Goal: Task Accomplishment & Management: Manage account settings

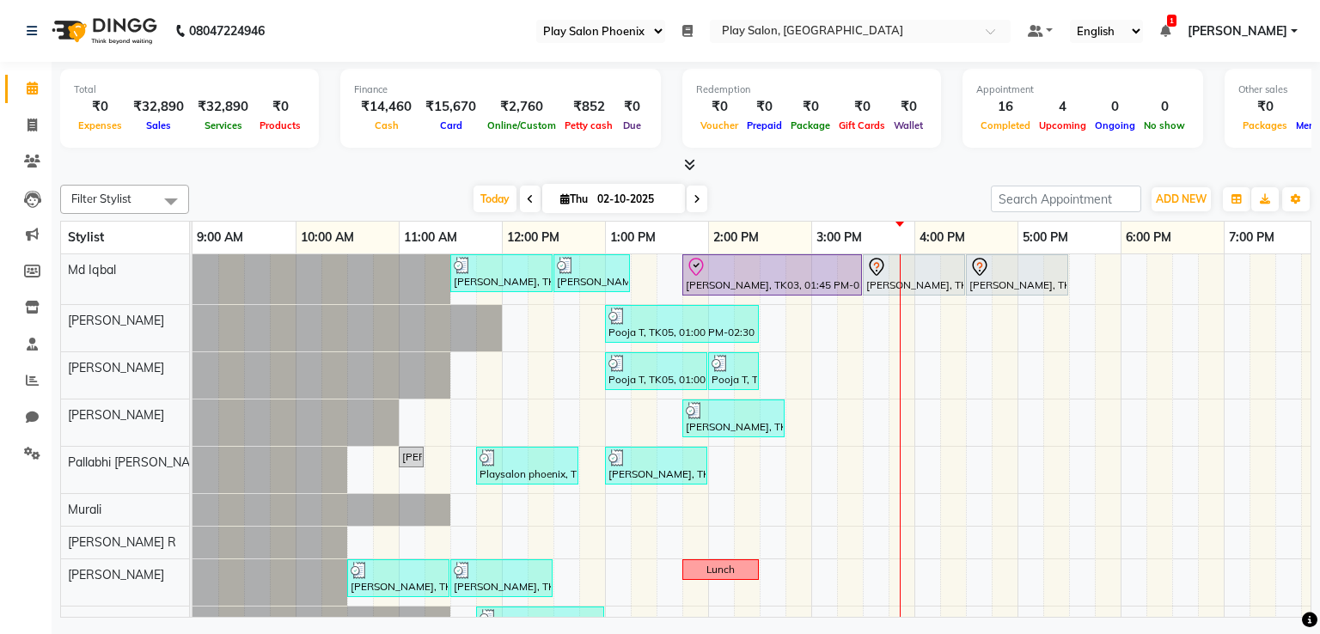
select select "90"
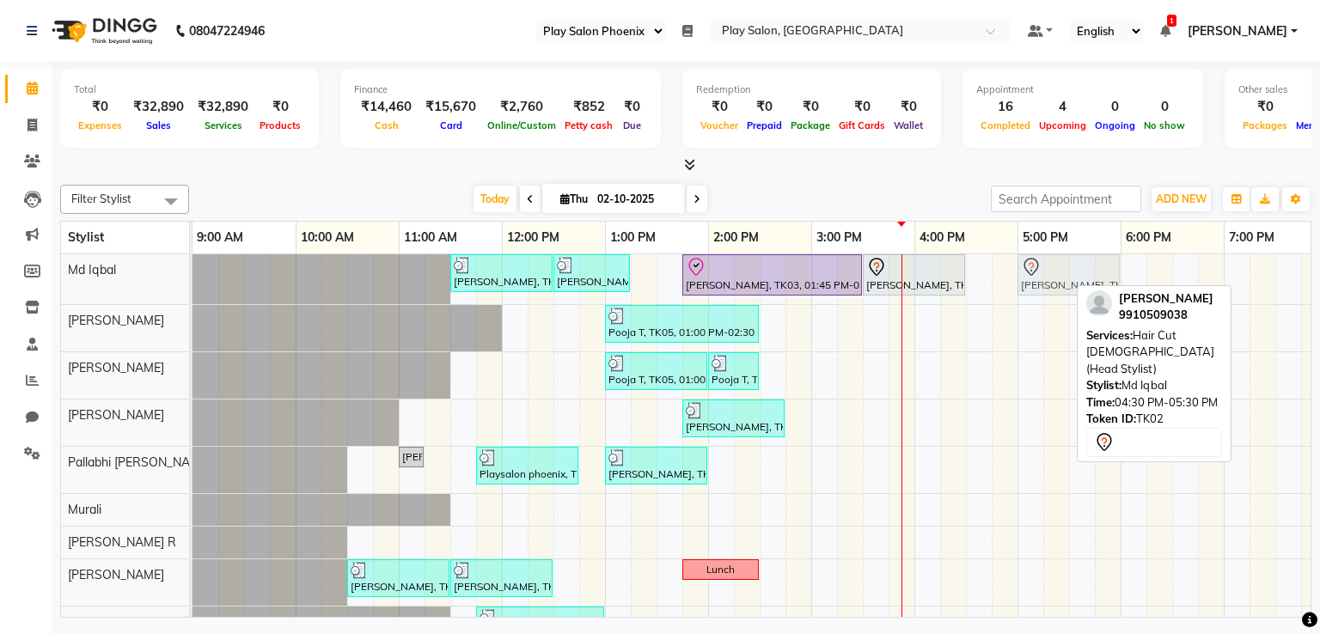
drag, startPoint x: 1025, startPoint y: 287, endPoint x: 1070, endPoint y: 284, distance: 44.8
click at [192, 287] on div "[PERSON_NAME], TK01, 11:30 AM-12:30 PM, INOA Root Touch-Up Long [PERSON_NAME], …" at bounding box center [192, 279] width 0 height 50
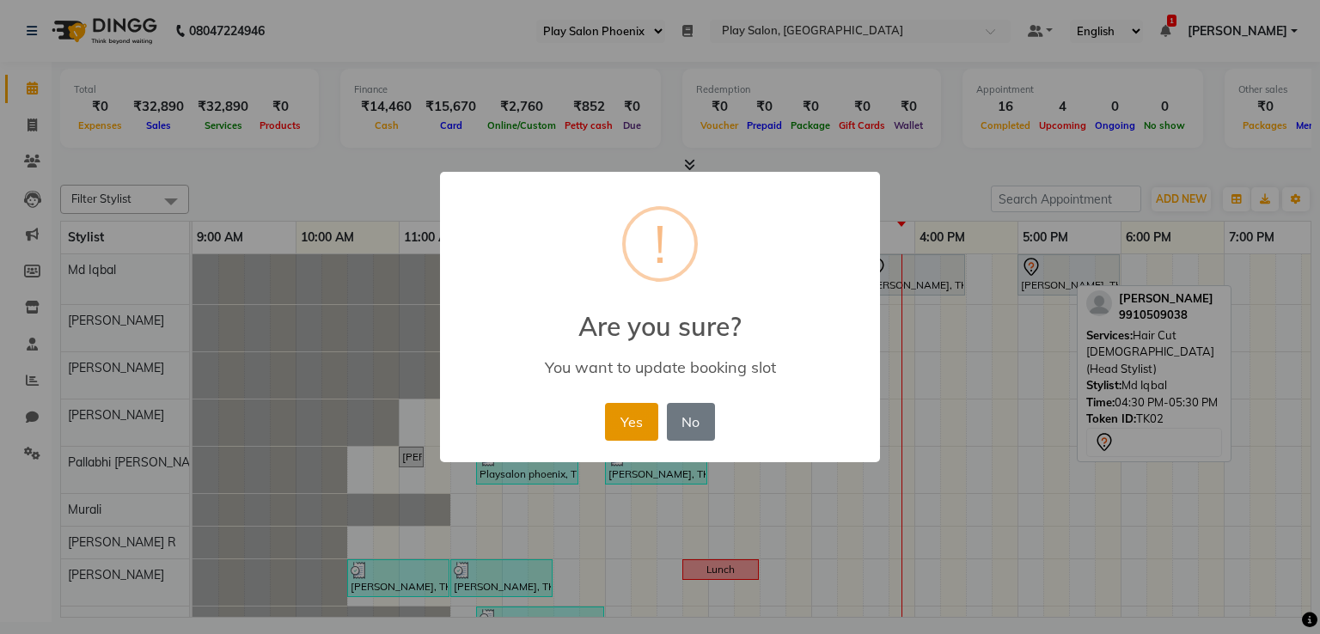
click at [615, 423] on button "Yes" at bounding box center [631, 422] width 52 height 38
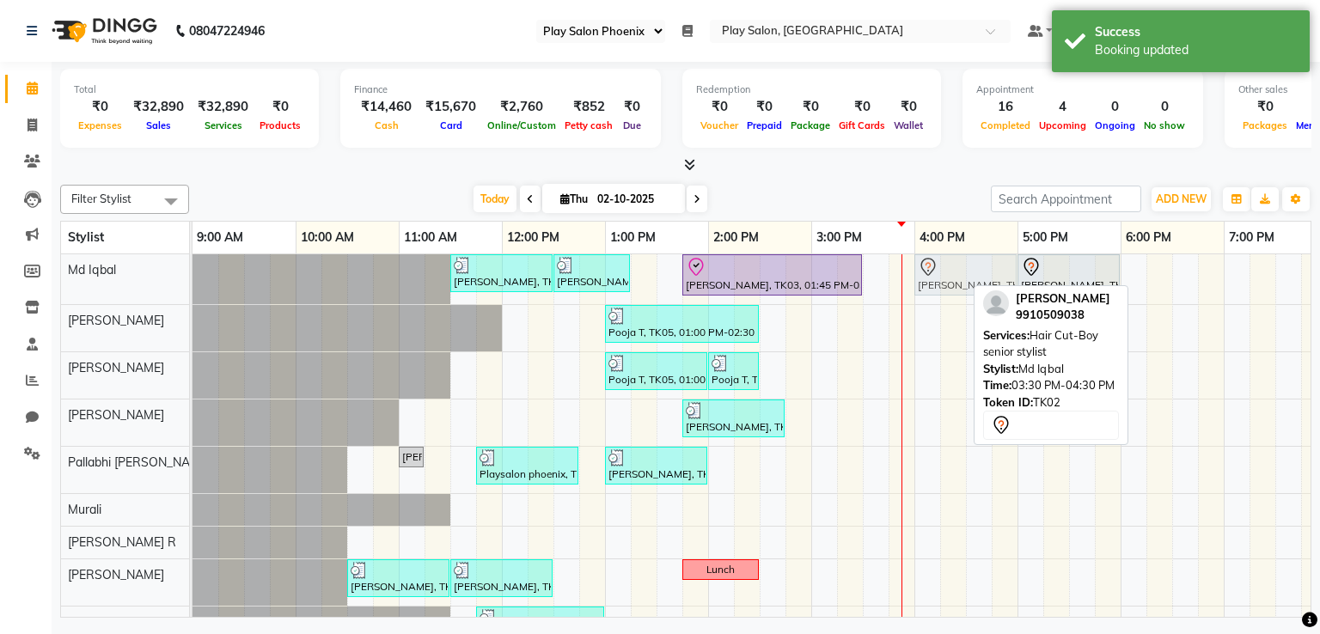
drag, startPoint x: 938, startPoint y: 270, endPoint x: 982, endPoint y: 275, distance: 44.1
click at [192, 275] on div "[PERSON_NAME], TK01, 11:30 AM-12:30 PM, INOA Root Touch-Up Long [PERSON_NAME], …" at bounding box center [192, 279] width 0 height 50
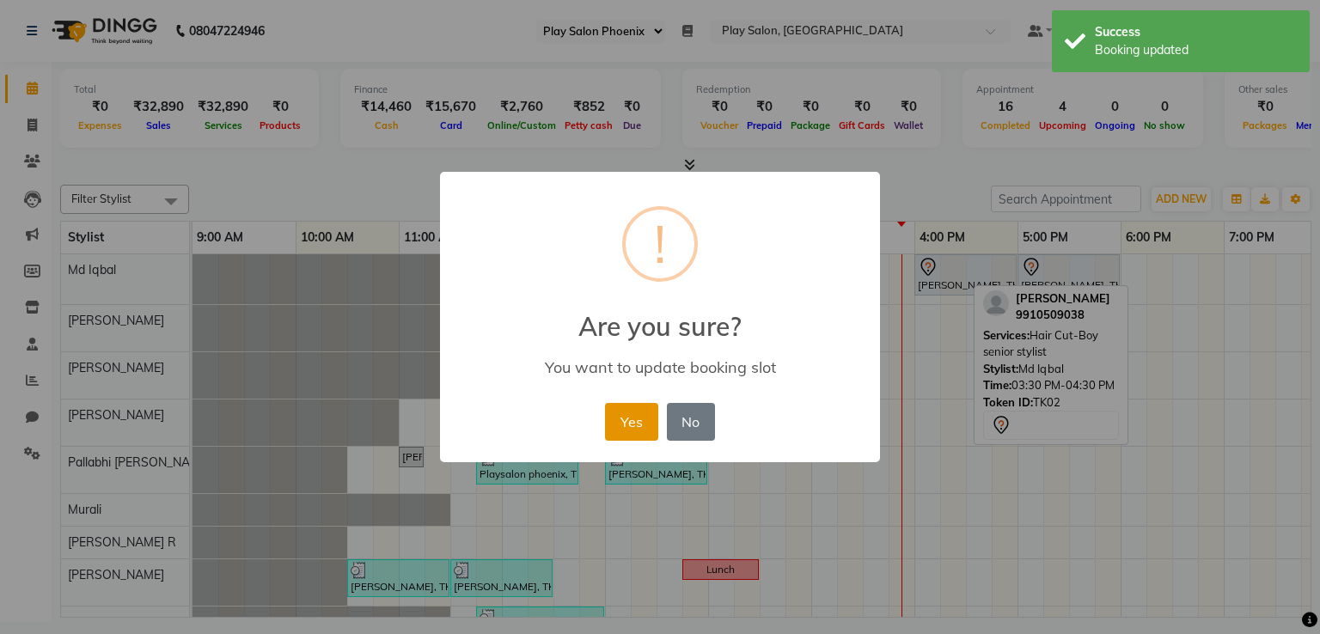
click at [627, 417] on button "Yes" at bounding box center [631, 422] width 52 height 38
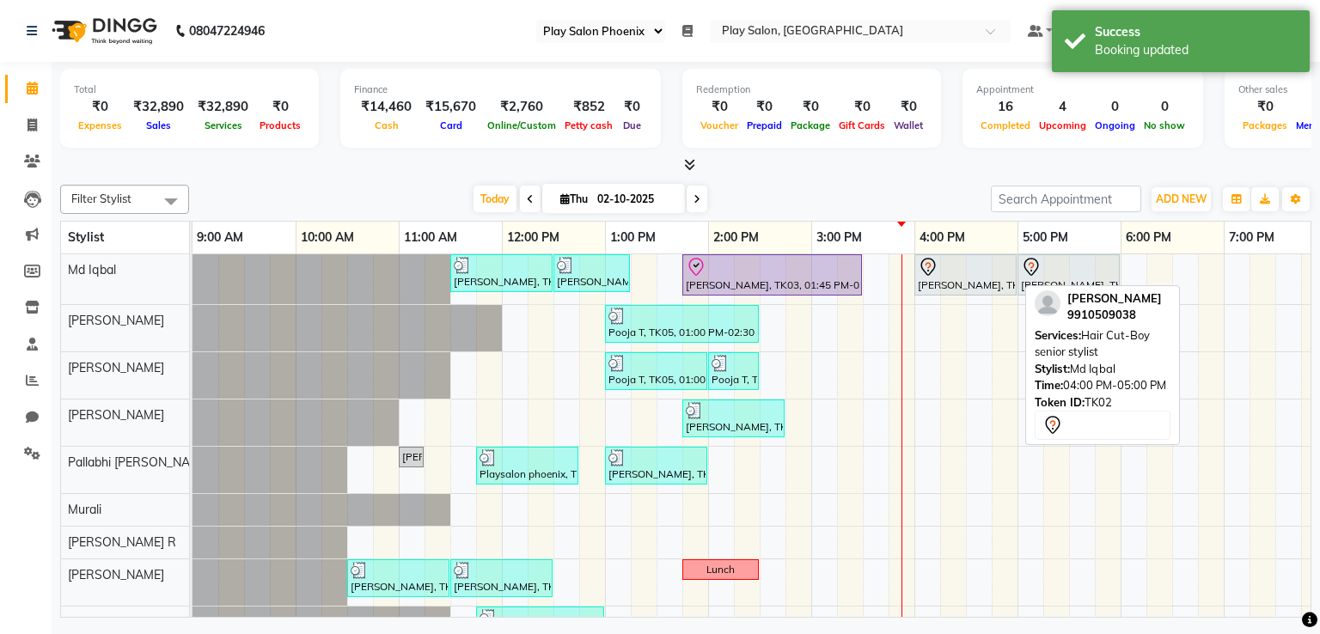
click at [966, 265] on div at bounding box center [965, 267] width 95 height 21
select select "7"
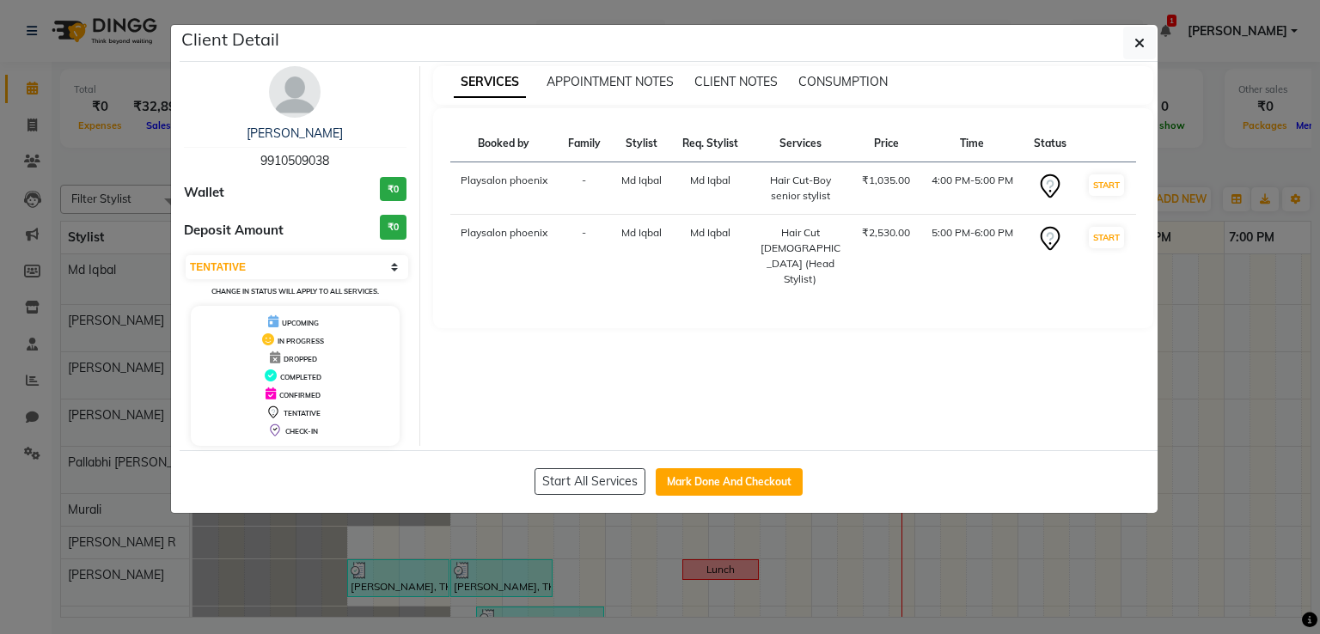
click at [292, 81] on img at bounding box center [295, 92] width 52 height 52
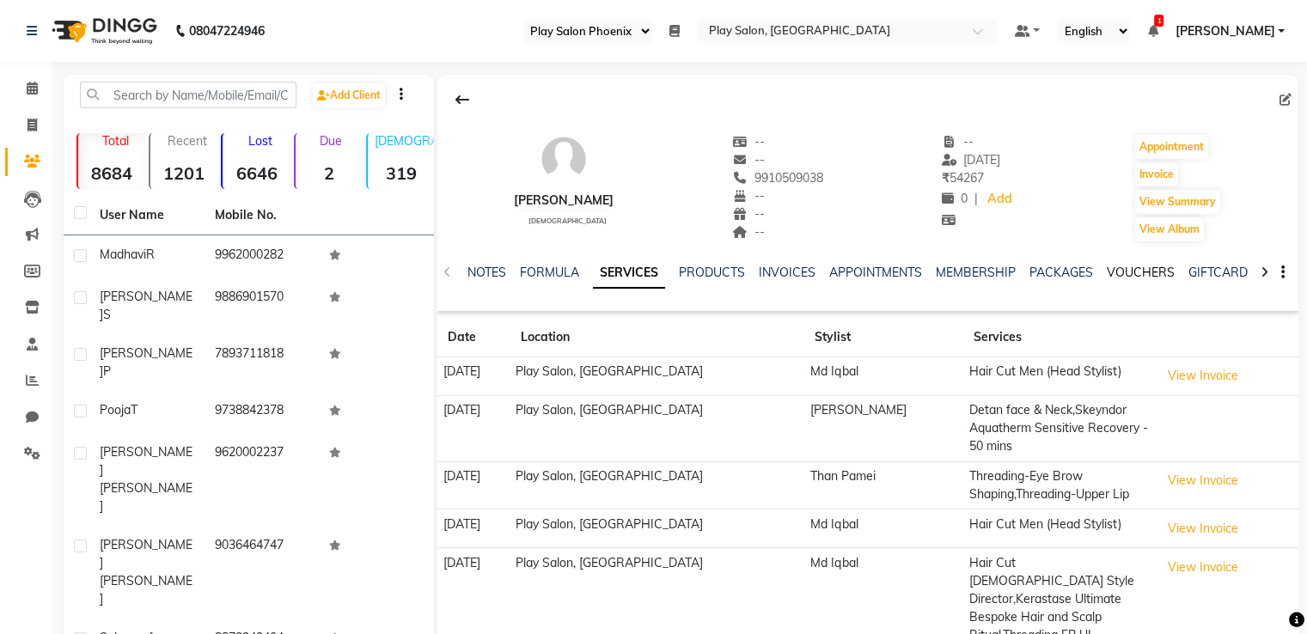
click at [1114, 272] on link "VOUCHERS" at bounding box center [1141, 272] width 68 height 15
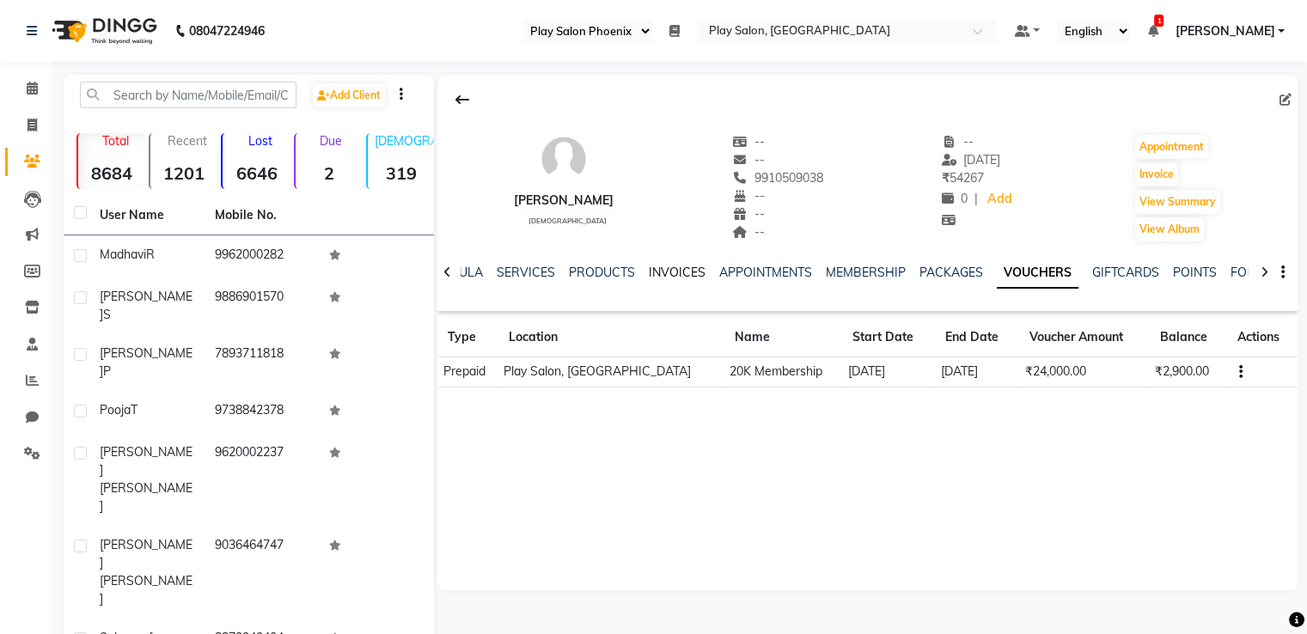
click at [659, 267] on link "INVOICES" at bounding box center [677, 272] width 57 height 15
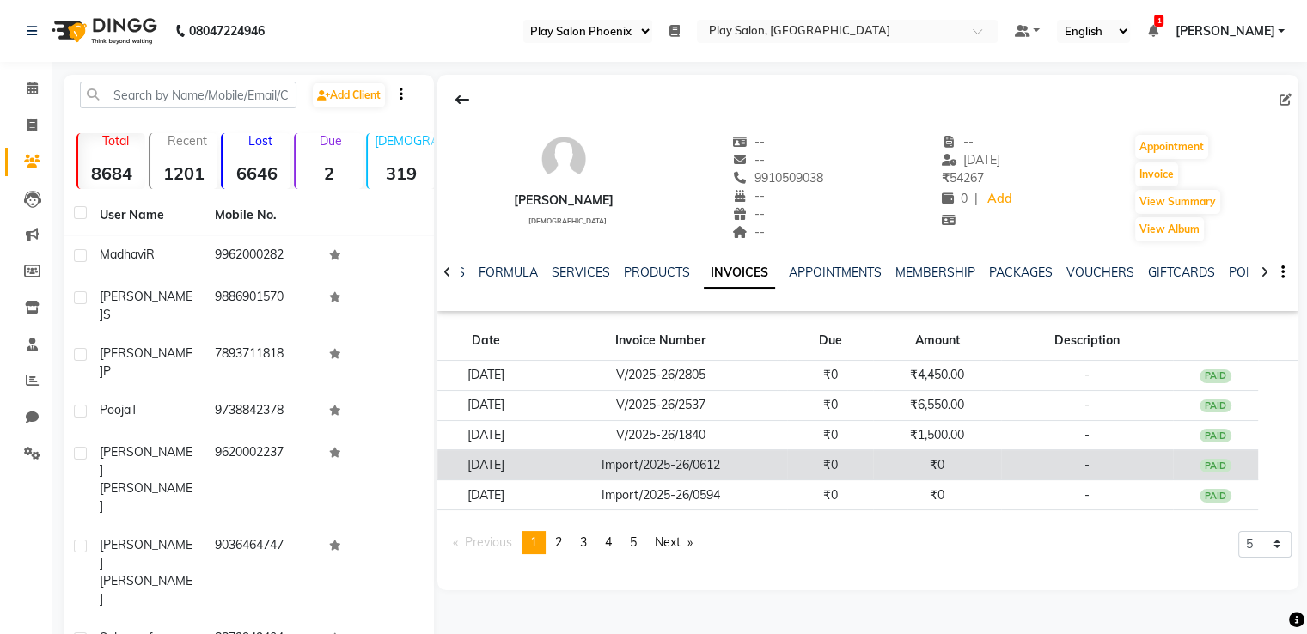
click at [534, 457] on td "[DATE]" at bounding box center [485, 465] width 96 height 30
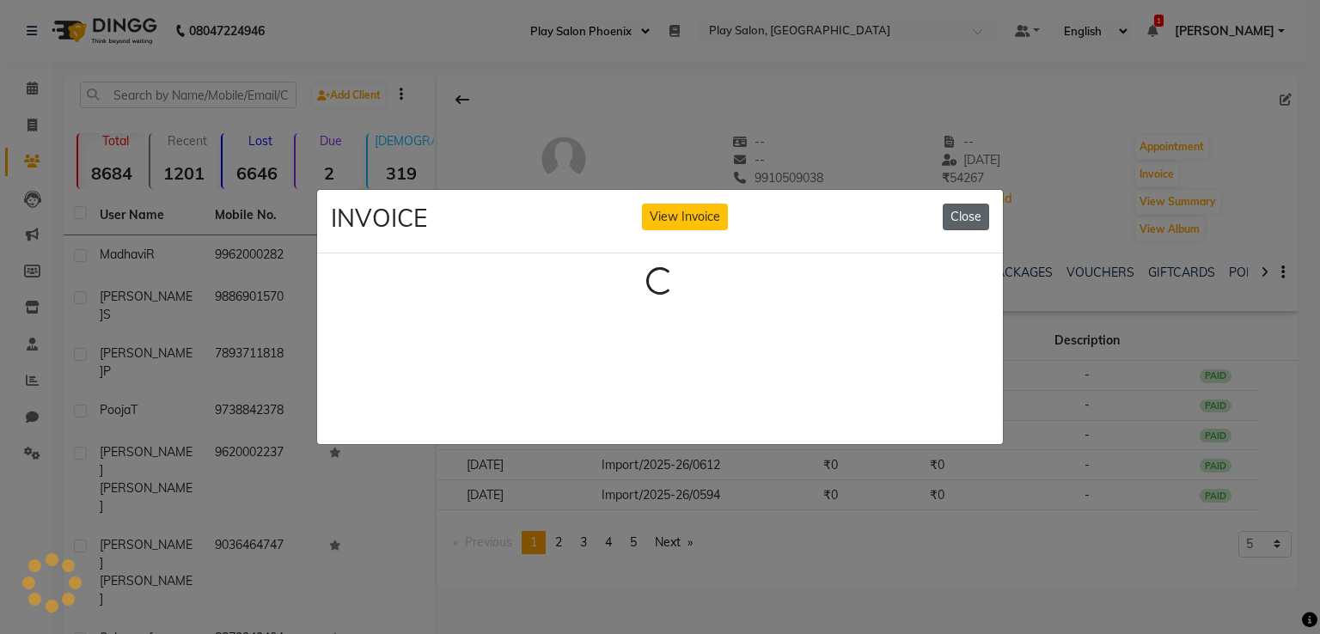
click at [967, 213] on button "Close" at bounding box center [966, 217] width 46 height 27
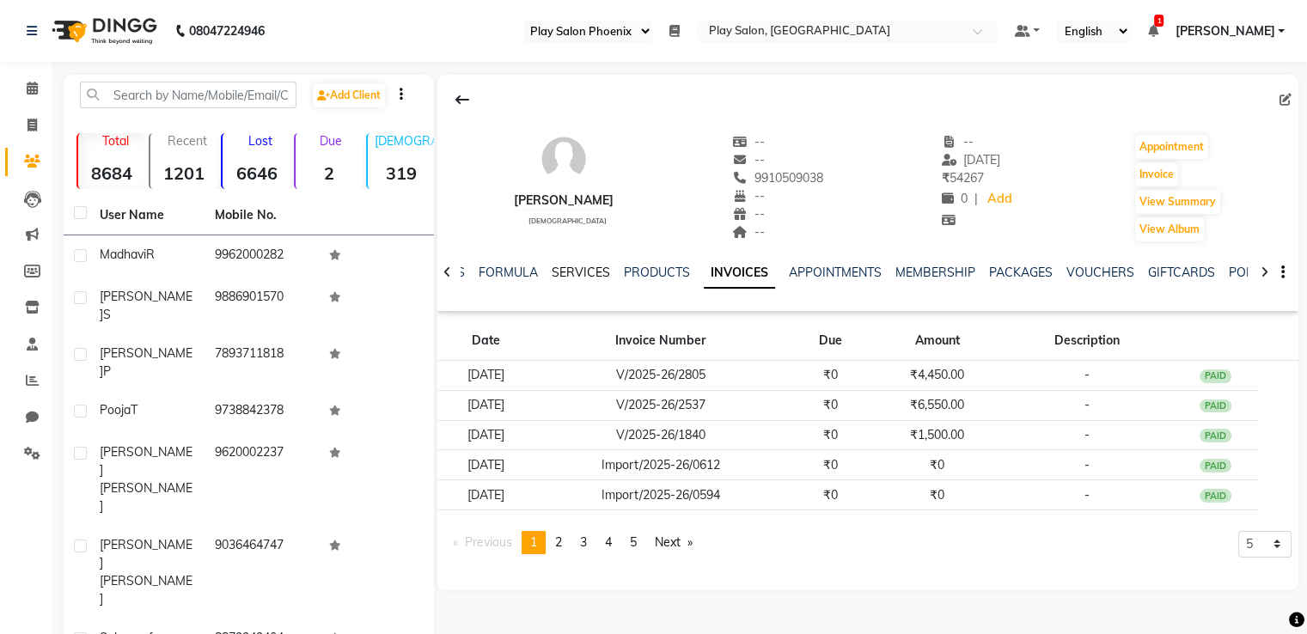
click at [588, 268] on link "SERVICES" at bounding box center [581, 272] width 58 height 15
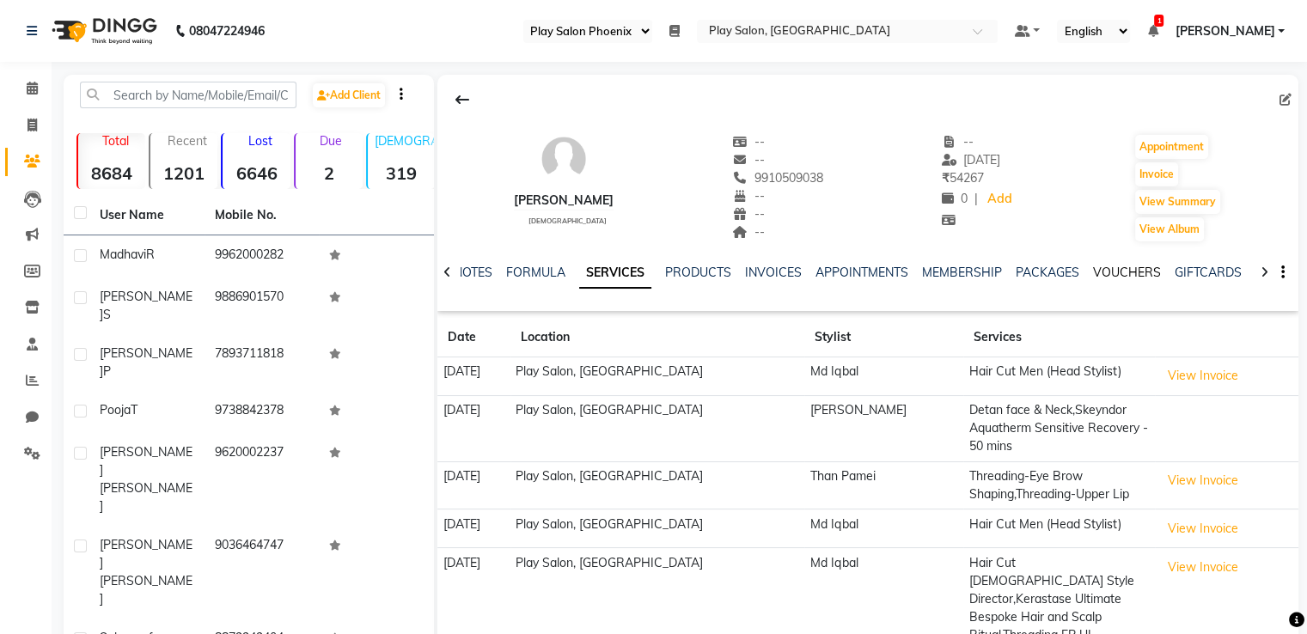
click at [1117, 272] on link "VOUCHERS" at bounding box center [1127, 272] width 68 height 15
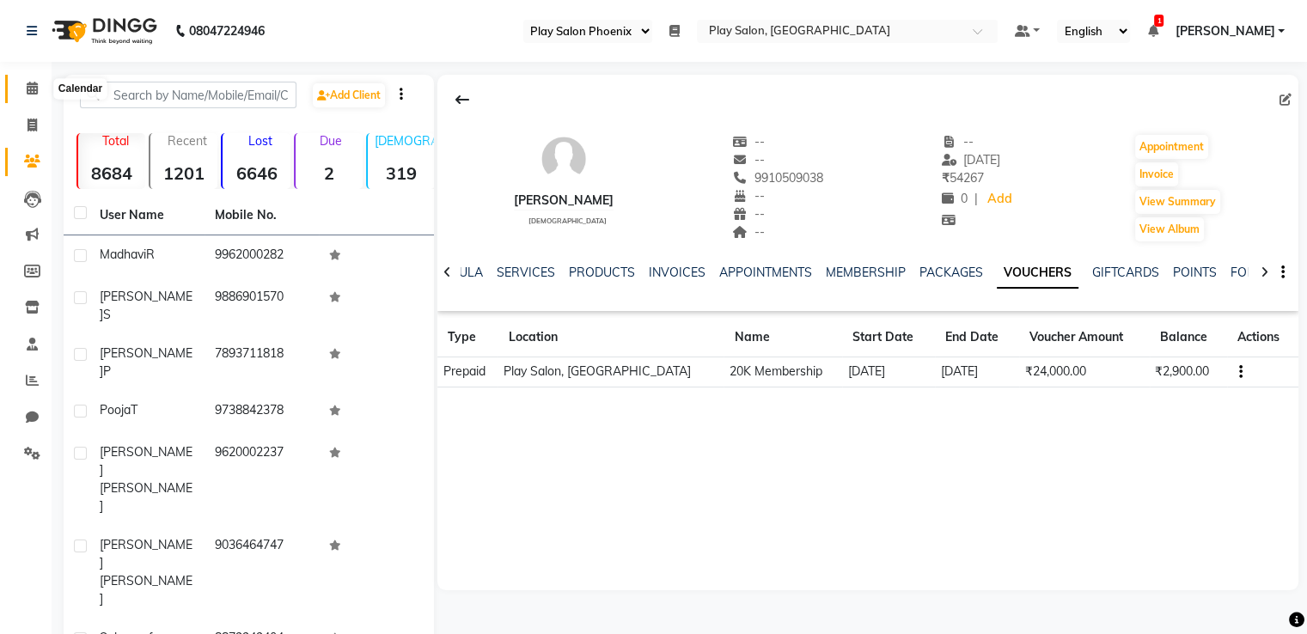
click at [32, 84] on icon at bounding box center [32, 88] width 11 height 13
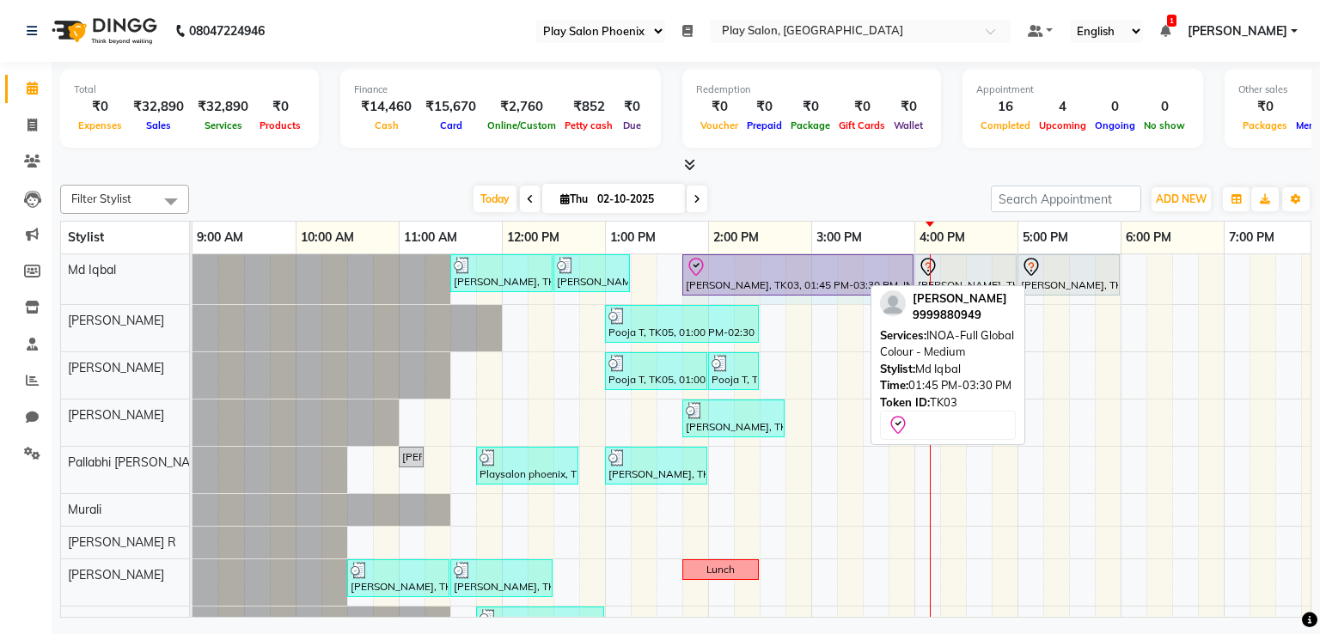
drag, startPoint x: 859, startPoint y: 276, endPoint x: 880, endPoint y: 278, distance: 20.7
click at [192, 269] on div "[PERSON_NAME], TK01, 11:30 AM-12:30 PM, INOA Root Touch-Up Long [PERSON_NAME], …" at bounding box center [192, 279] width 0 height 50
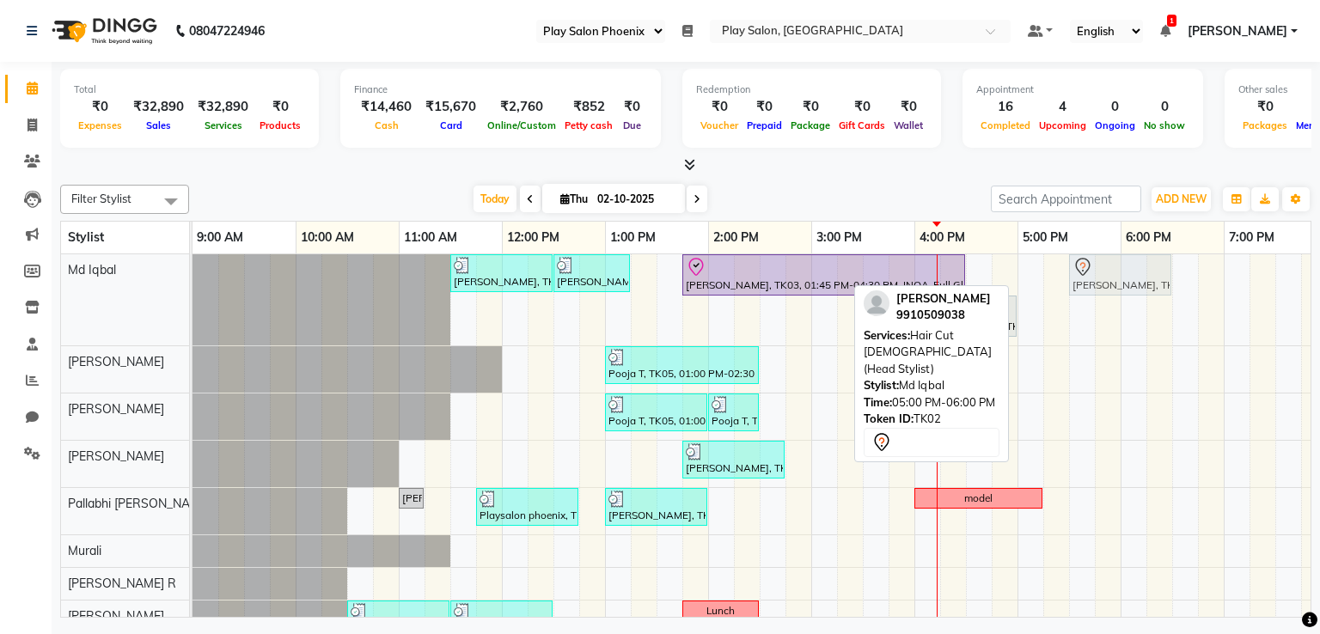
drag, startPoint x: 1061, startPoint y: 283, endPoint x: 1101, endPoint y: 286, distance: 39.7
click at [192, 286] on div "[PERSON_NAME], TK01, 11:30 AM-12:30 PM, INOA Root Touch-Up Long [PERSON_NAME], …" at bounding box center [192, 299] width 0 height 91
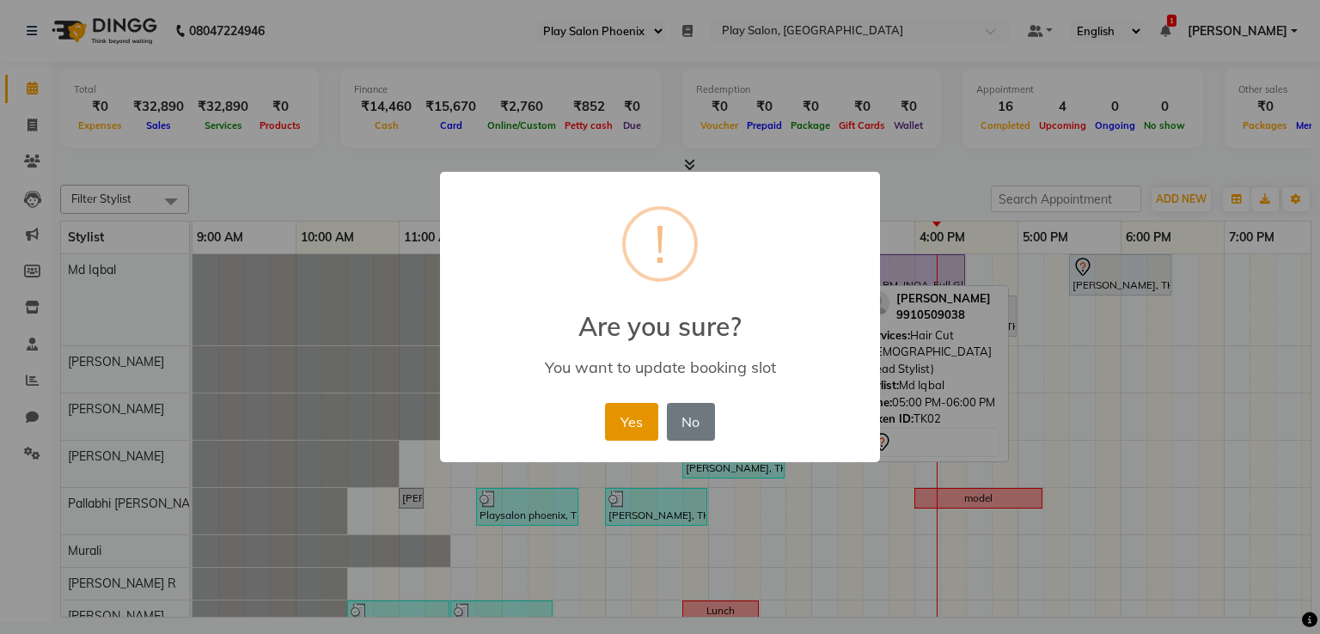
click at [641, 426] on button "Yes" at bounding box center [631, 422] width 52 height 38
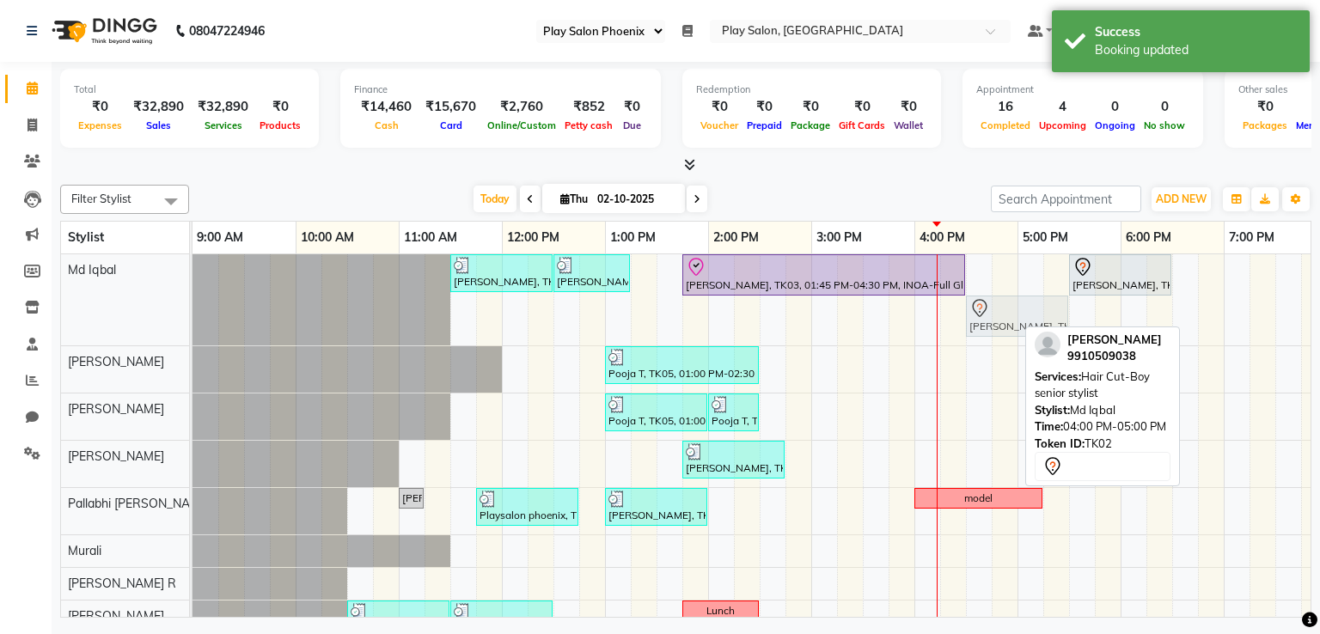
drag, startPoint x: 980, startPoint y: 314, endPoint x: 1029, endPoint y: 279, distance: 61.0
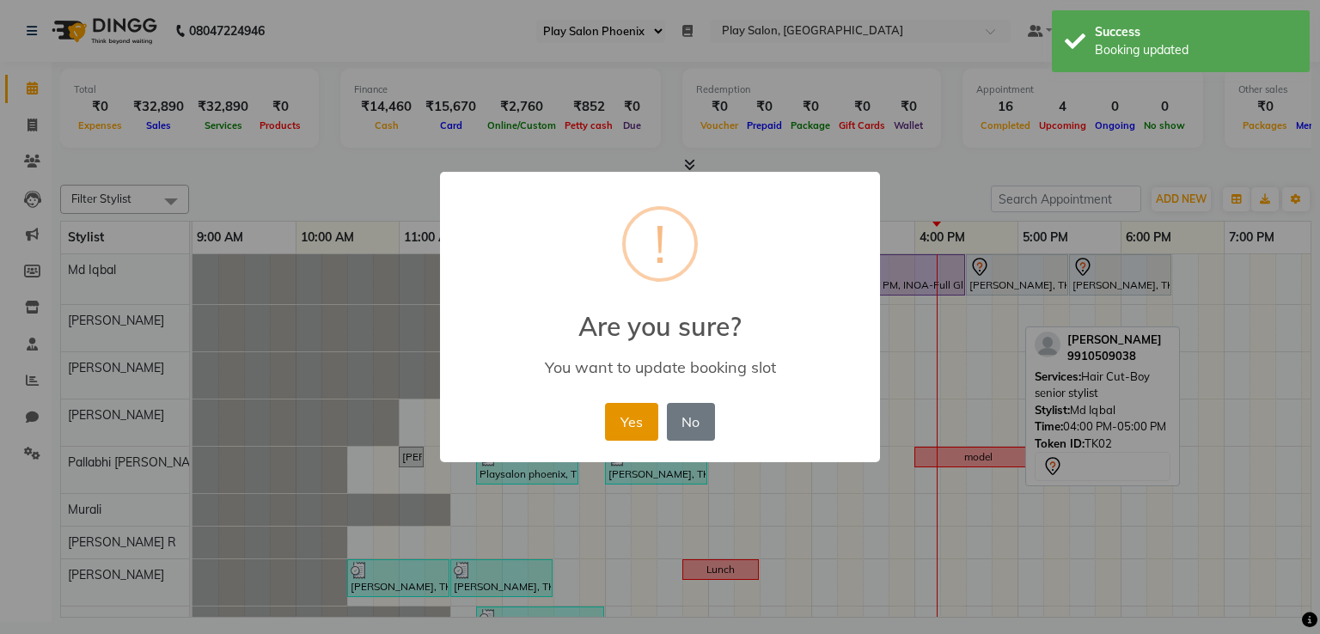
click at [625, 424] on button "Yes" at bounding box center [631, 422] width 52 height 38
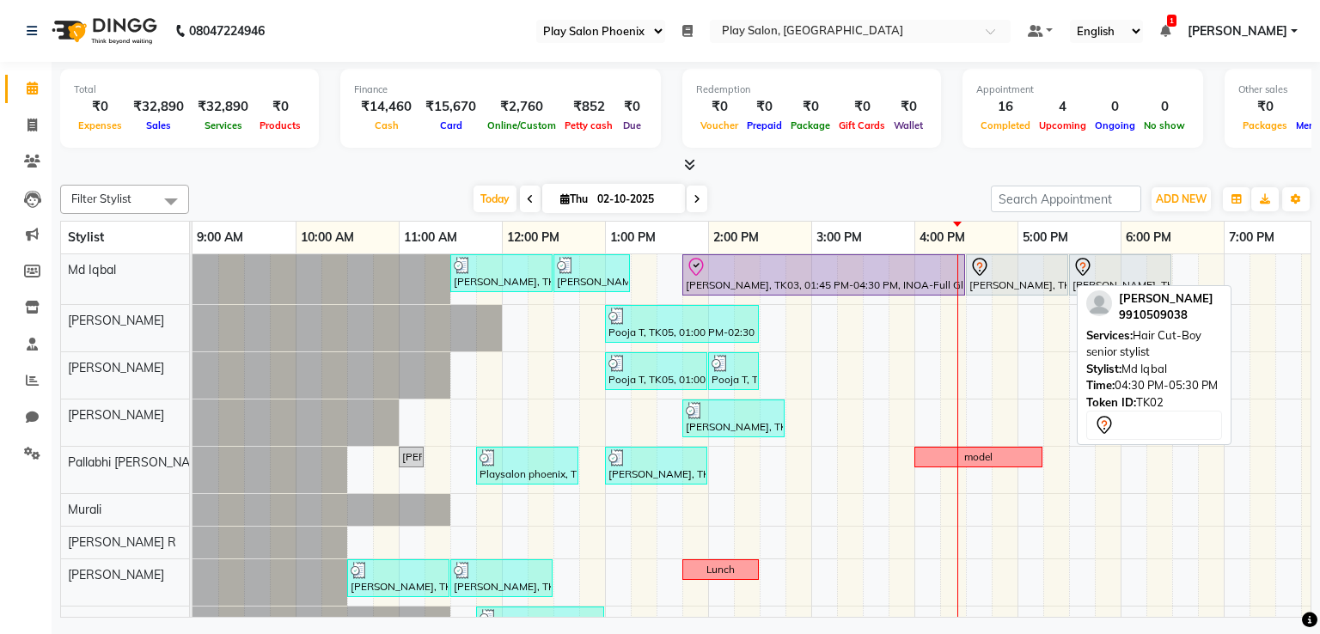
click at [1004, 279] on div "[PERSON_NAME], TK02, 04:30 PM-05:30 PM, Hair Cut-Boy senior stylist" at bounding box center [1017, 275] width 99 height 36
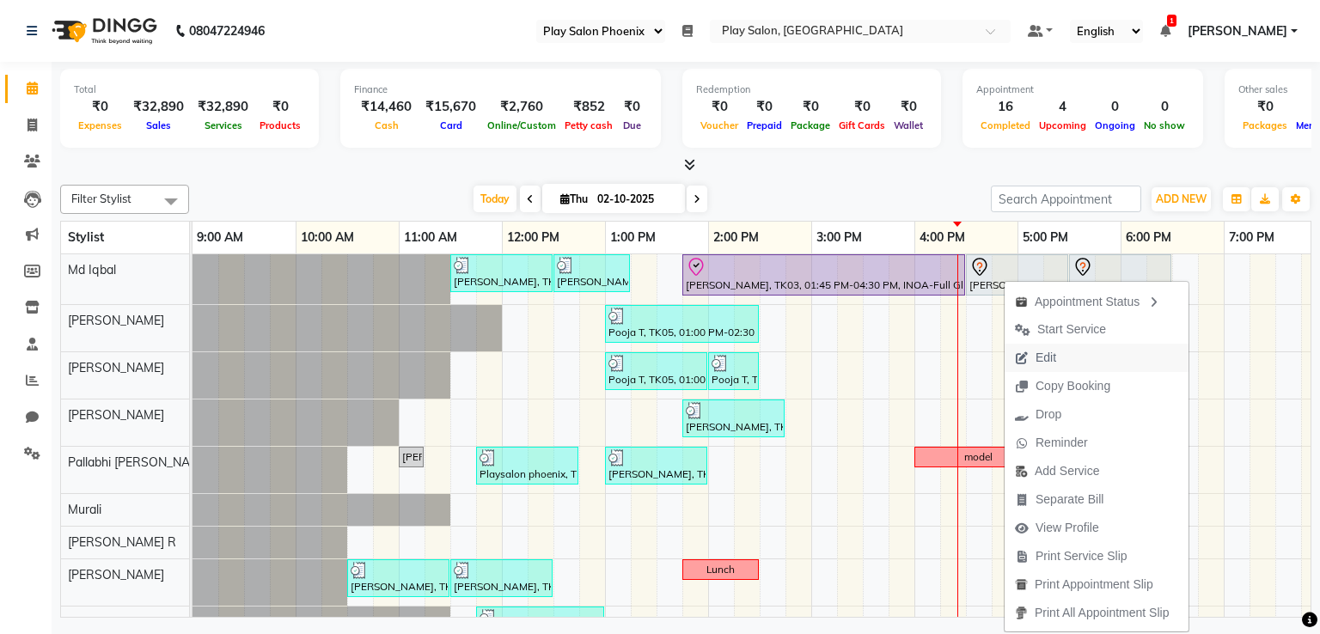
click at [1052, 357] on span "Edit" at bounding box center [1045, 358] width 21 height 18
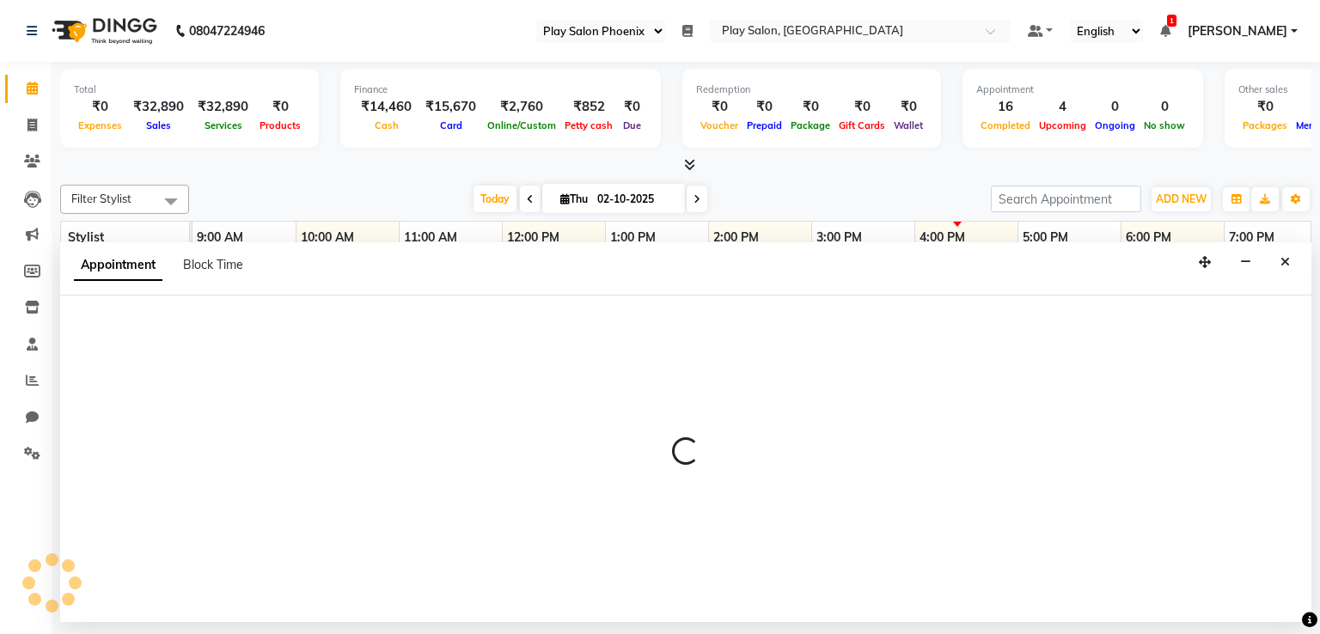
select select "tentative"
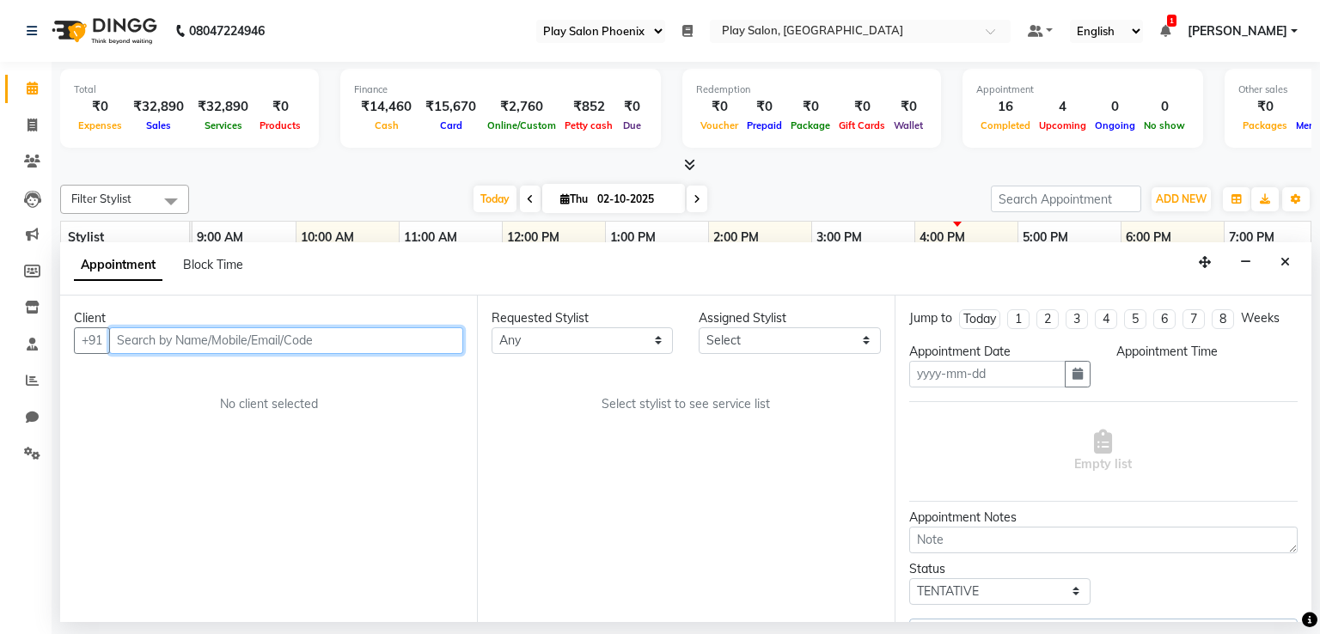
type input "02-10-2025"
select select "check-in"
select select "990"
select select "81412"
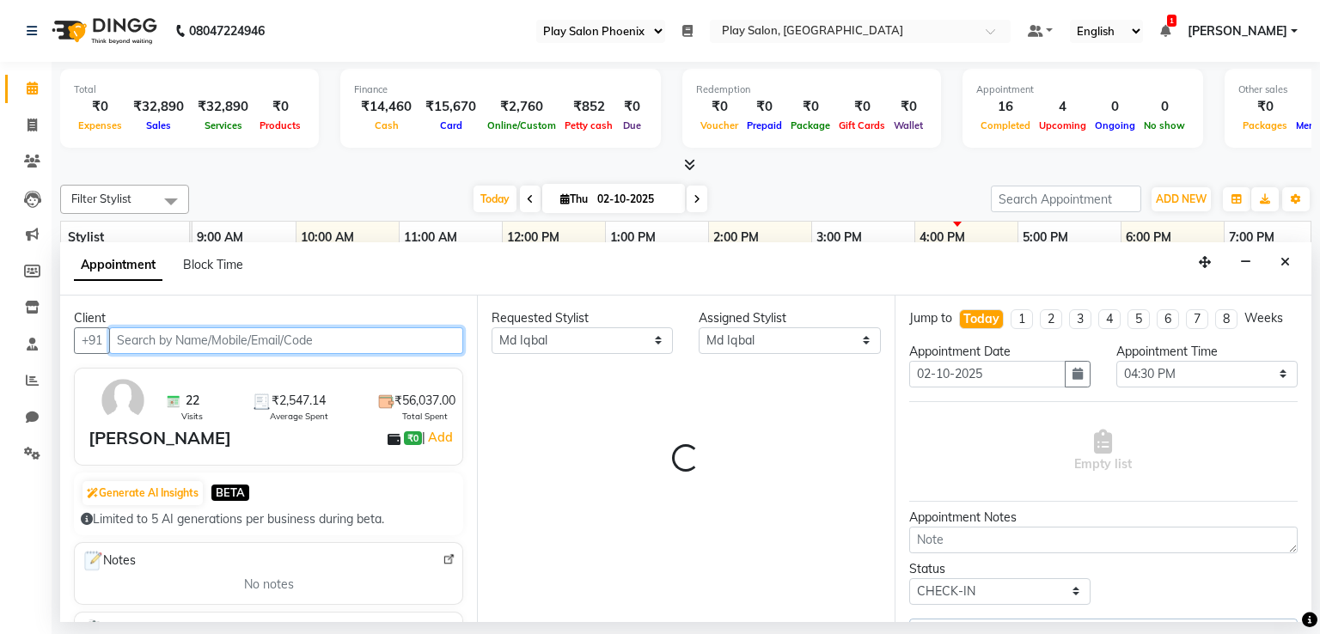
scroll to position [0, 325]
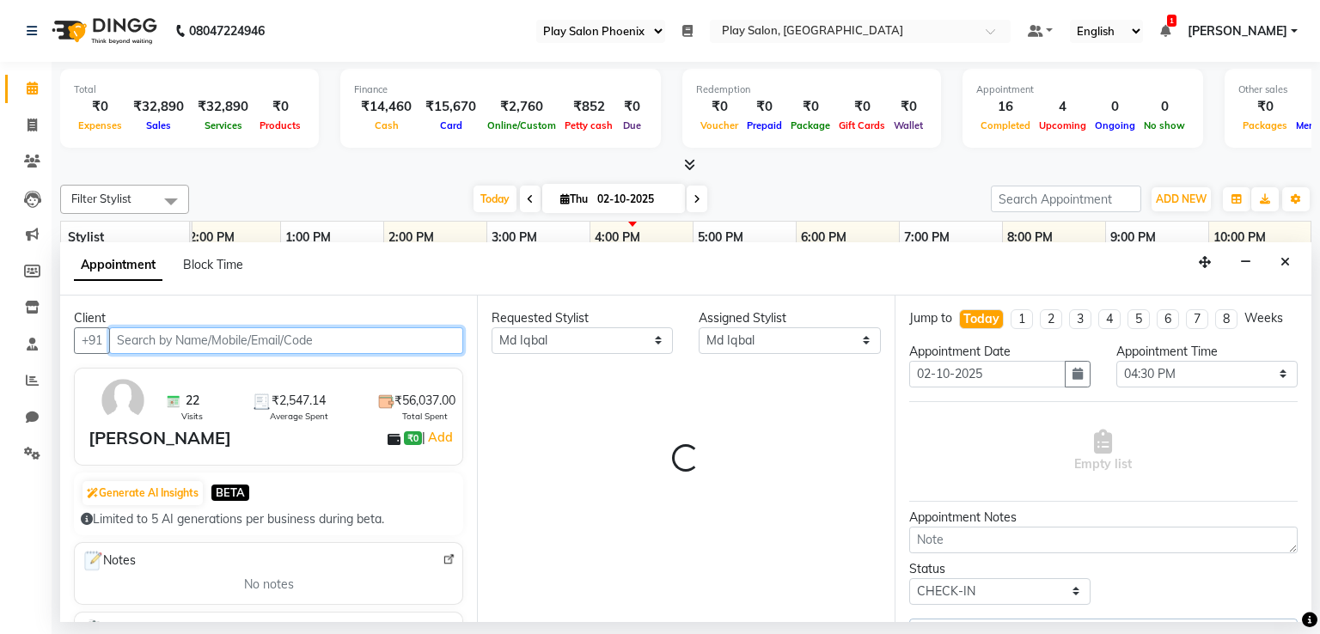
select select "4216"
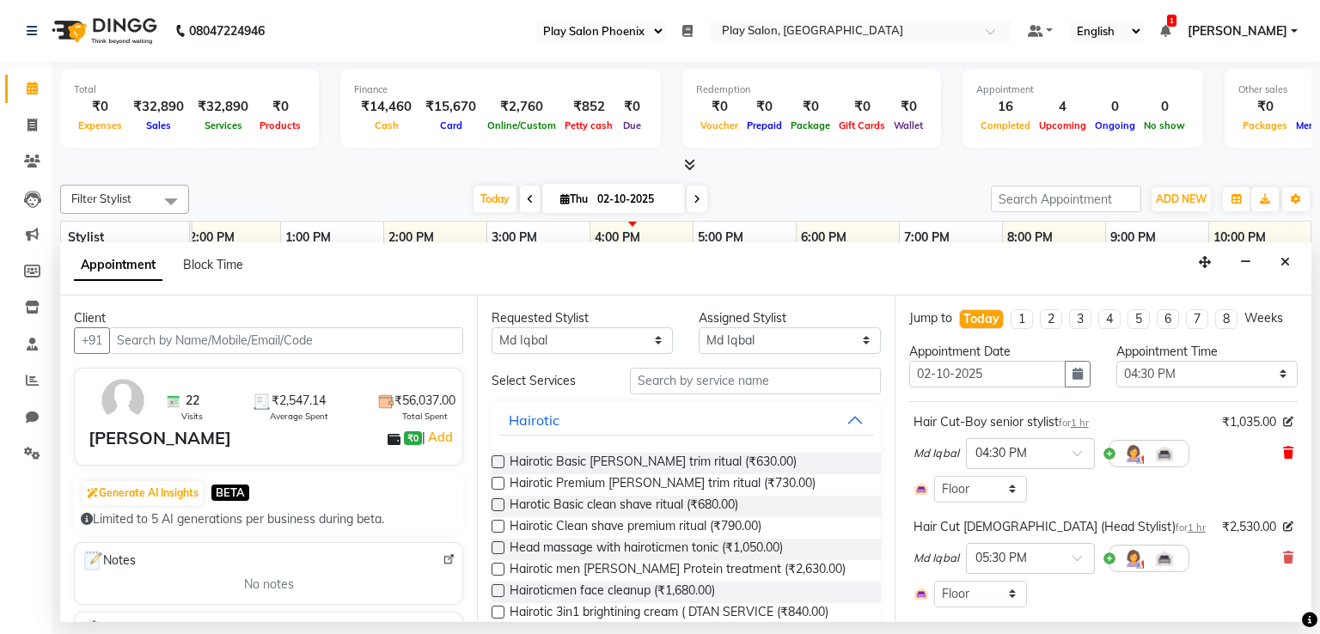
click at [1283, 452] on icon at bounding box center [1288, 453] width 10 height 12
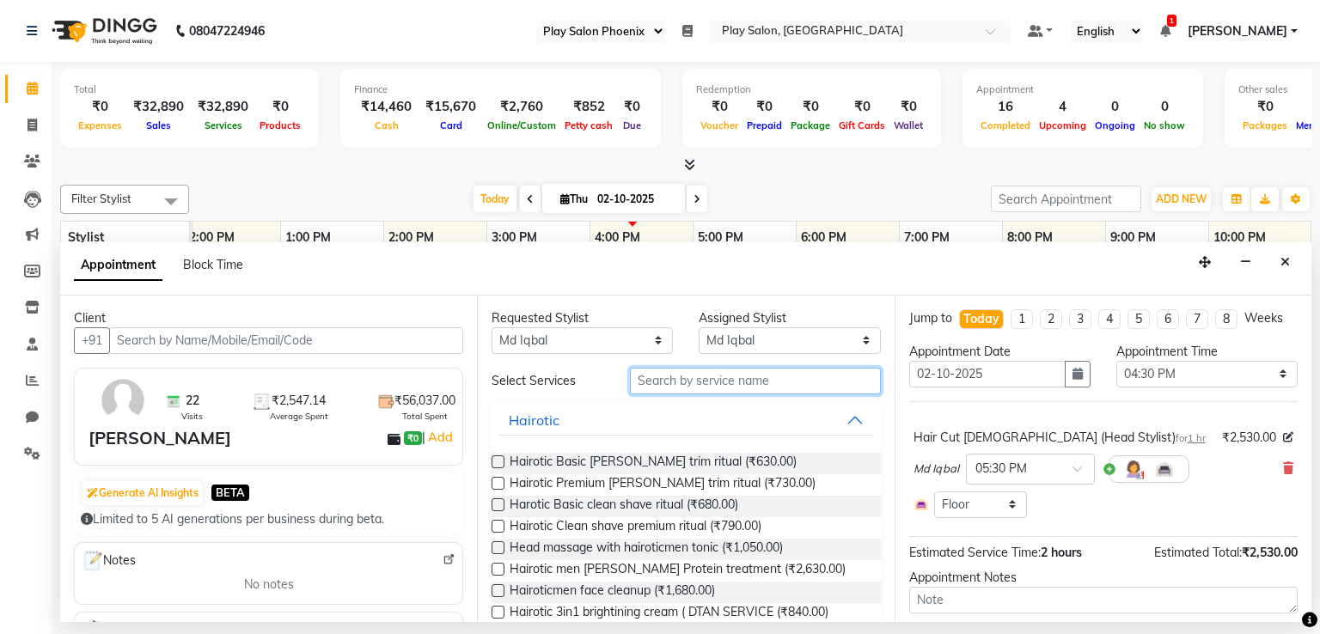
click at [815, 383] on input "text" at bounding box center [755, 381] width 251 height 27
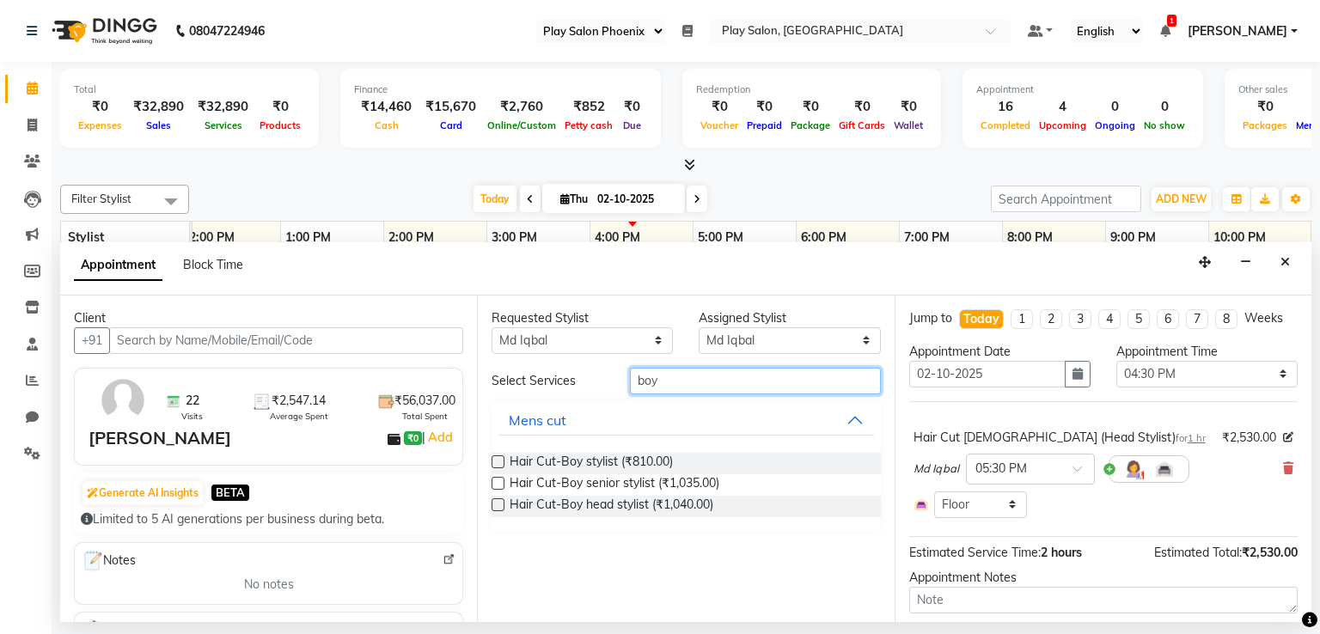
type input "boy"
click at [497, 503] on label at bounding box center [498, 504] width 13 height 13
click at [497, 503] on input "checkbox" at bounding box center [497, 506] width 11 height 11
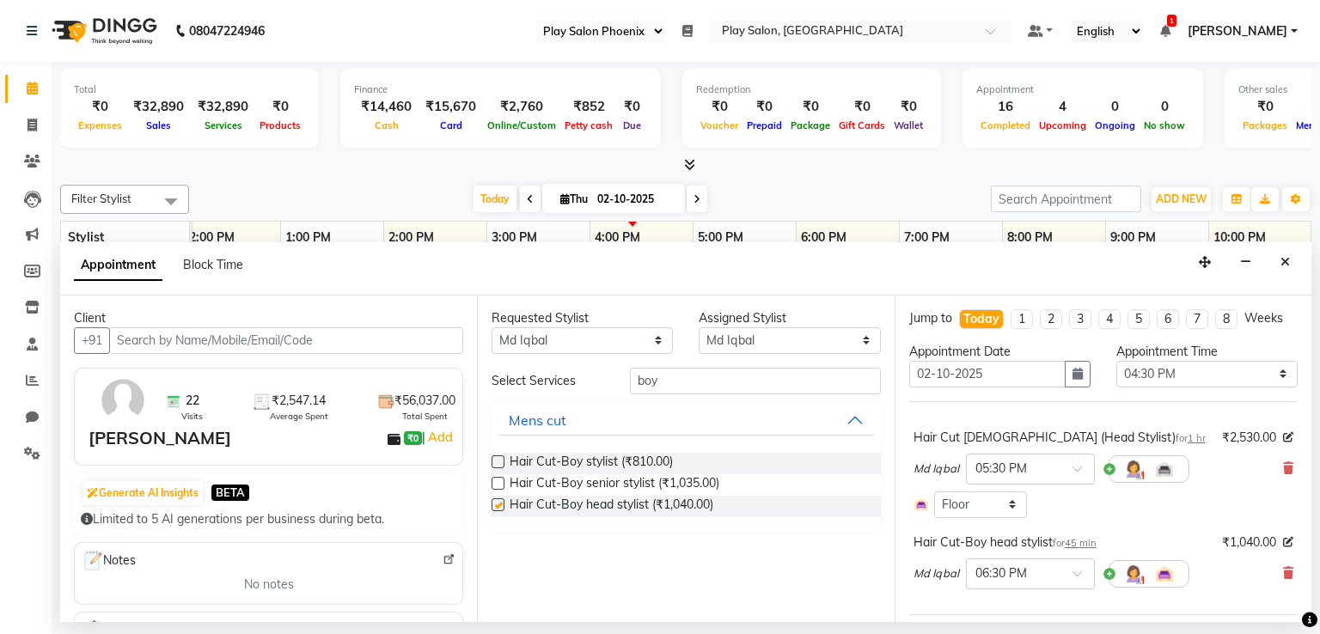
checkbox input "false"
click at [1077, 578] on span at bounding box center [1082, 579] width 21 height 18
click at [1042, 620] on div "05:00 PM" at bounding box center [1030, 630] width 127 height 32
click at [732, 351] on select "Select Albaz [PERSON_NAME] Chytra [PERSON_NAME] General Technician . Imran [PER…" at bounding box center [789, 340] width 181 height 27
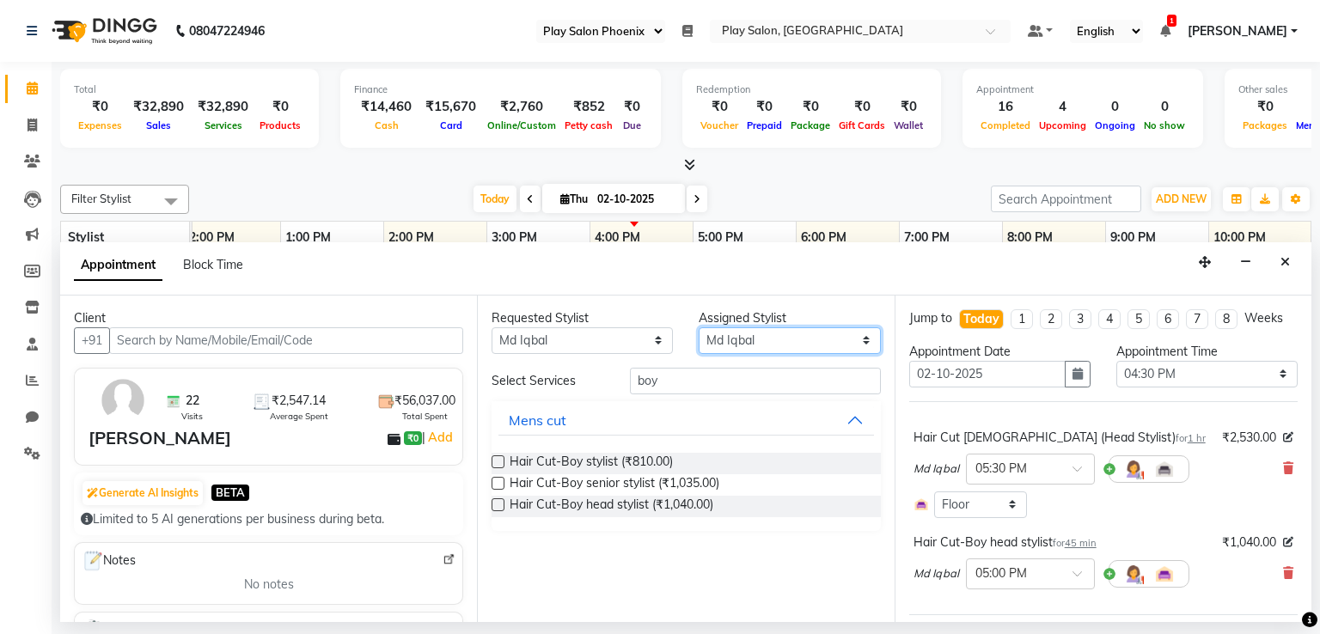
select select "81417"
click at [699, 327] on select "Select Albaz [PERSON_NAME] Chytra [PERSON_NAME] General Technician . Imran [PER…" at bounding box center [789, 340] width 181 height 27
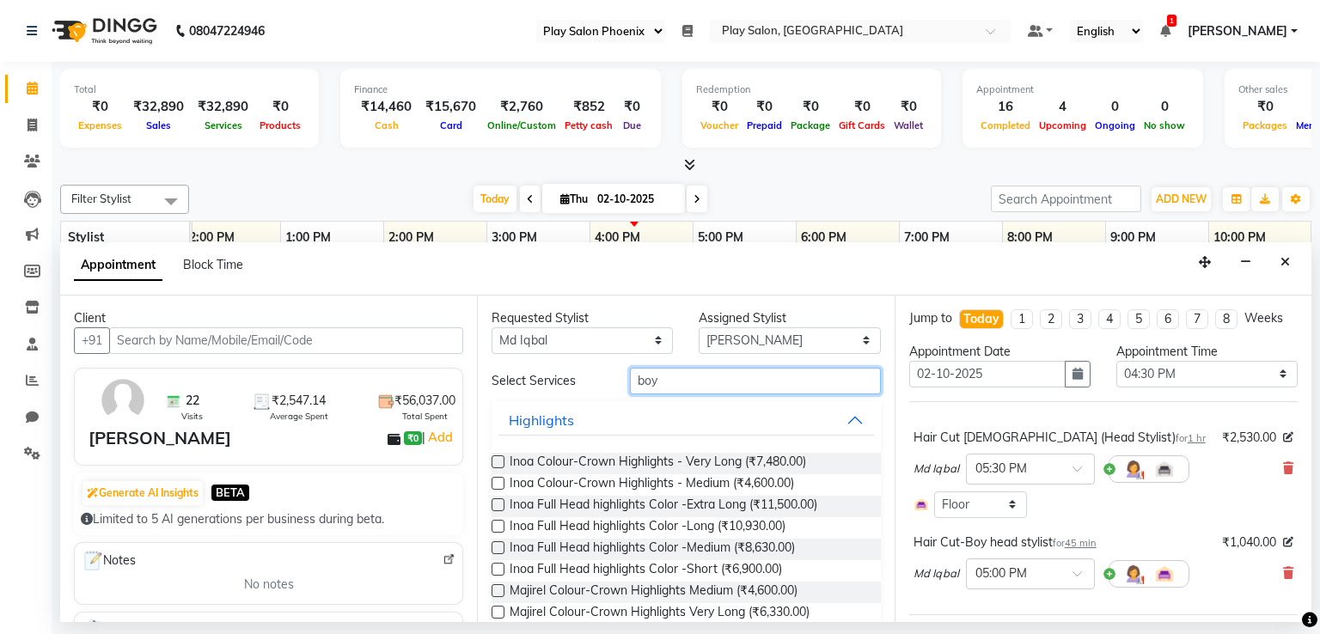
click at [702, 386] on input "boy" at bounding box center [755, 381] width 251 height 27
type input "b"
type input "8"
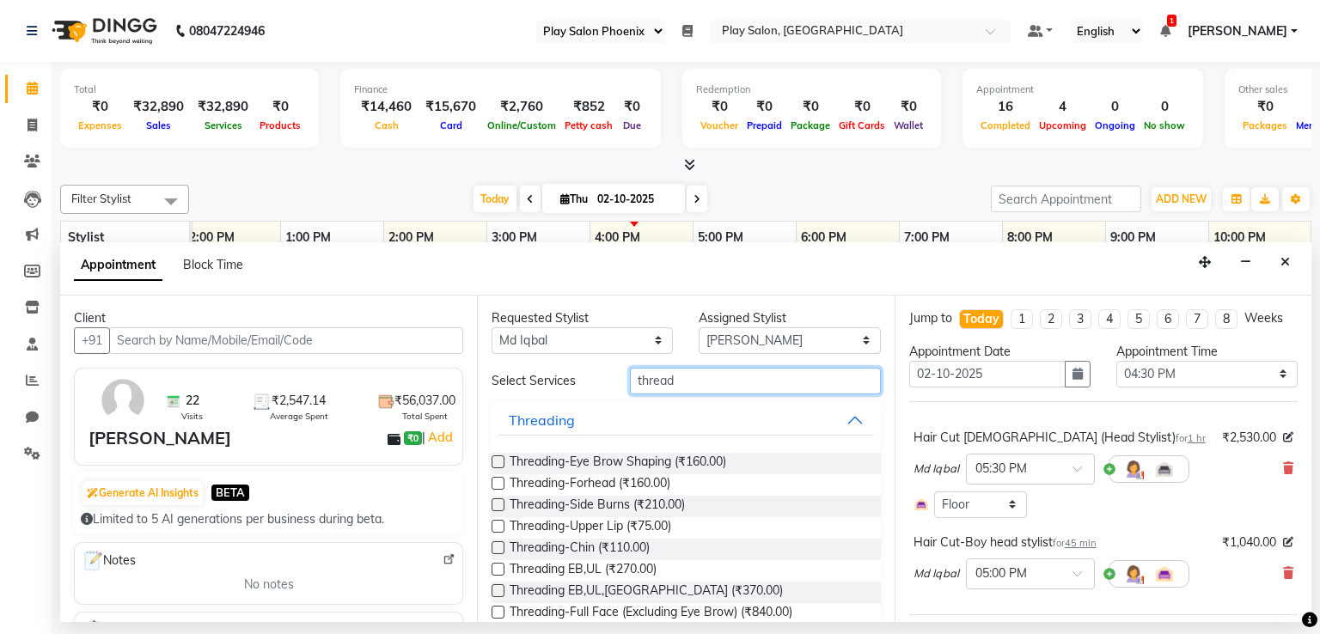
type input "thread"
click at [498, 566] on label at bounding box center [498, 569] width 13 height 13
click at [498, 566] on input "checkbox" at bounding box center [497, 570] width 11 height 11
checkbox input "false"
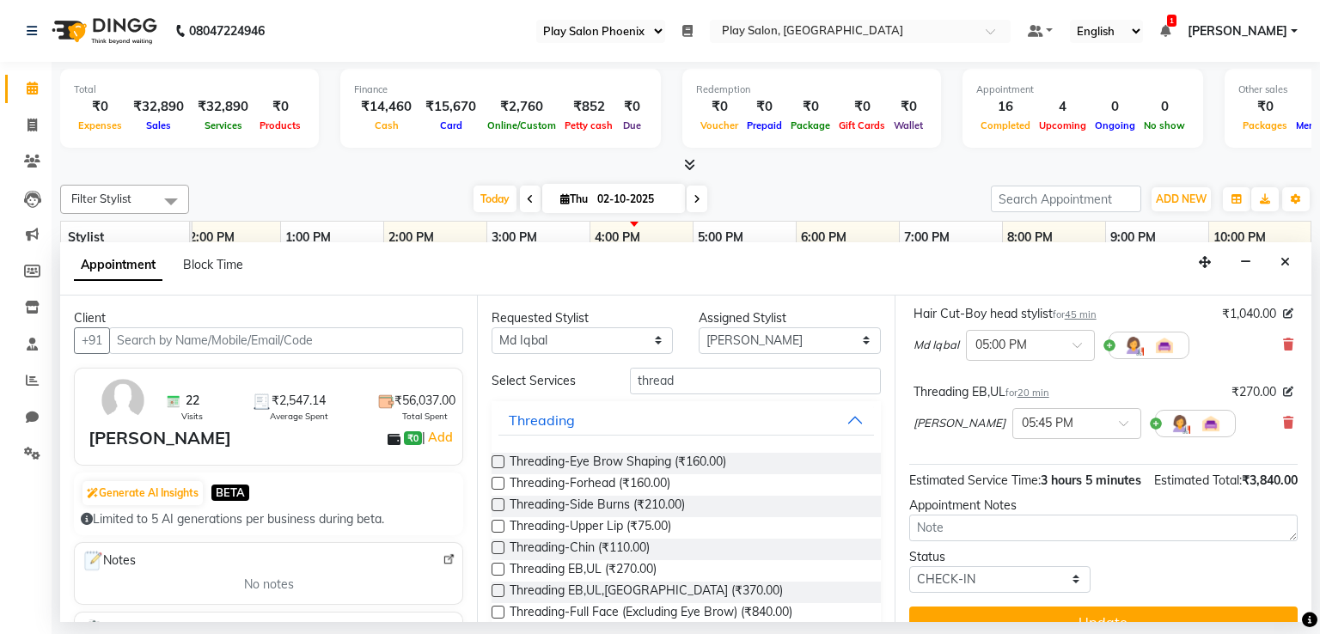
scroll to position [274, 0]
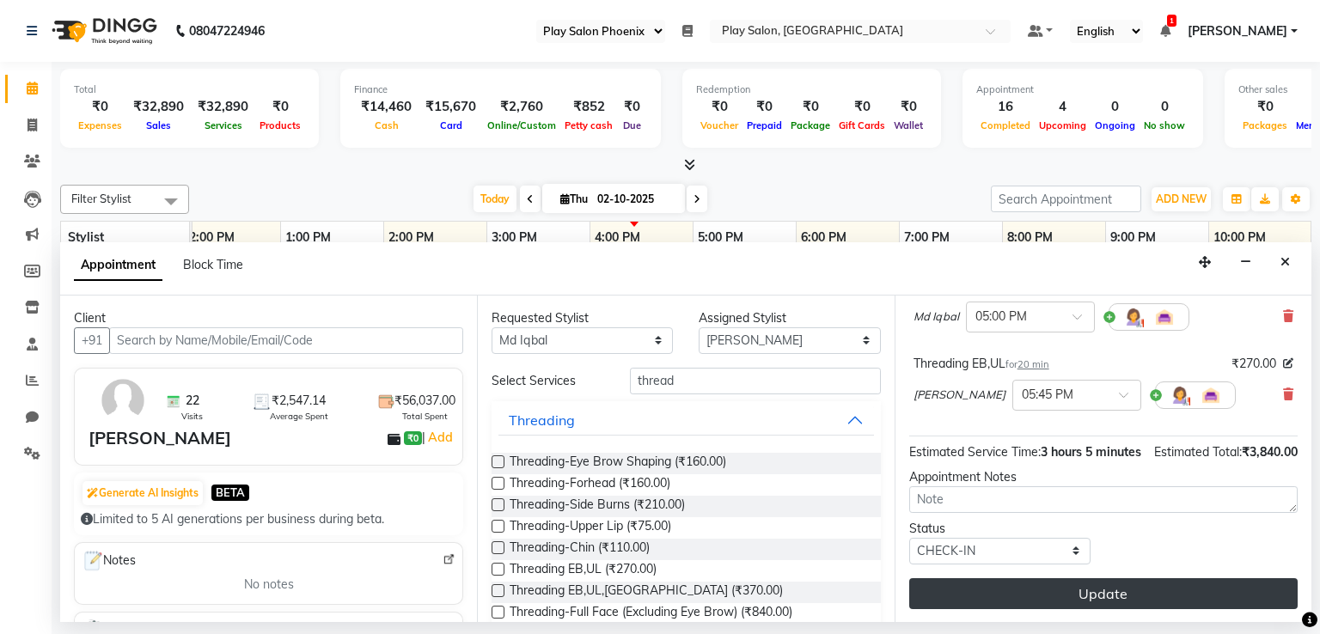
click at [1070, 595] on button "Update" at bounding box center [1103, 593] width 388 height 31
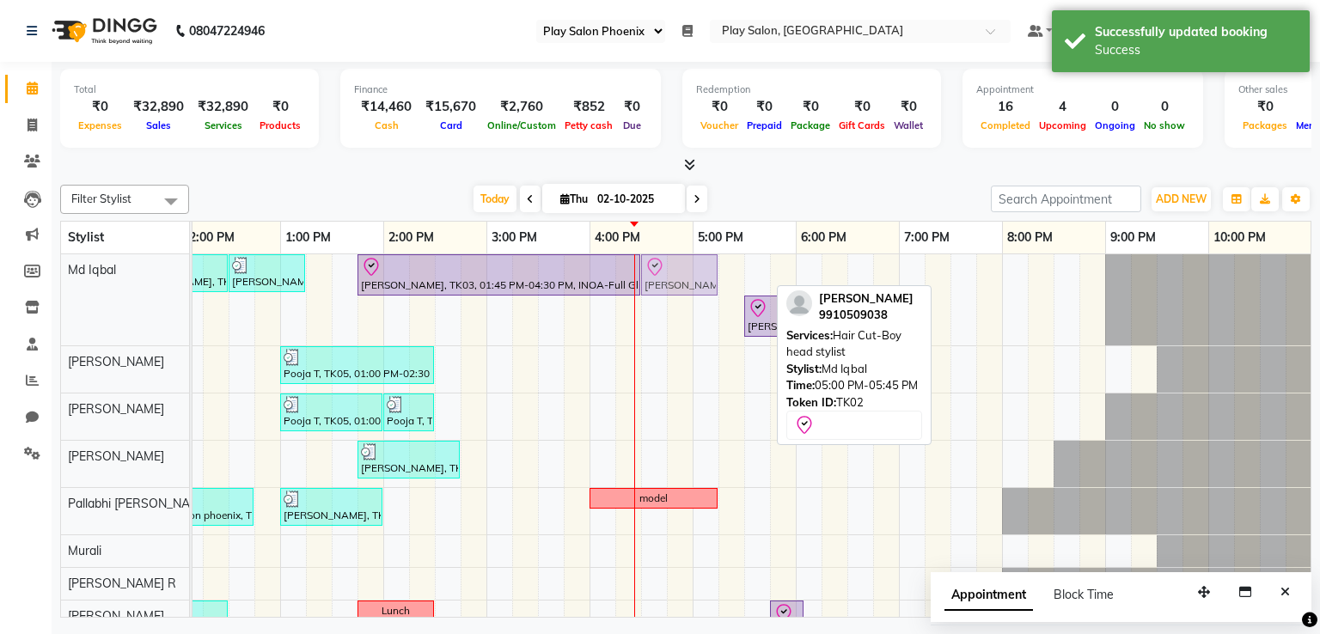
drag, startPoint x: 718, startPoint y: 279, endPoint x: 672, endPoint y: 288, distance: 47.2
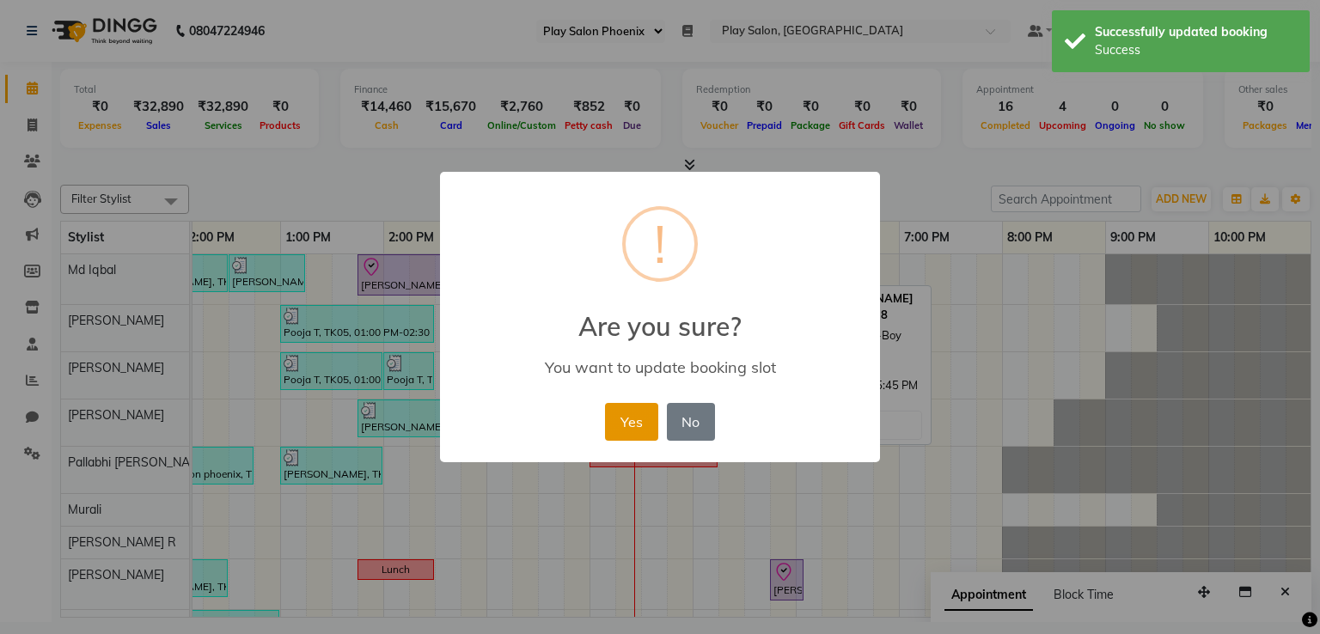
click at [632, 422] on button "Yes" at bounding box center [631, 422] width 52 height 38
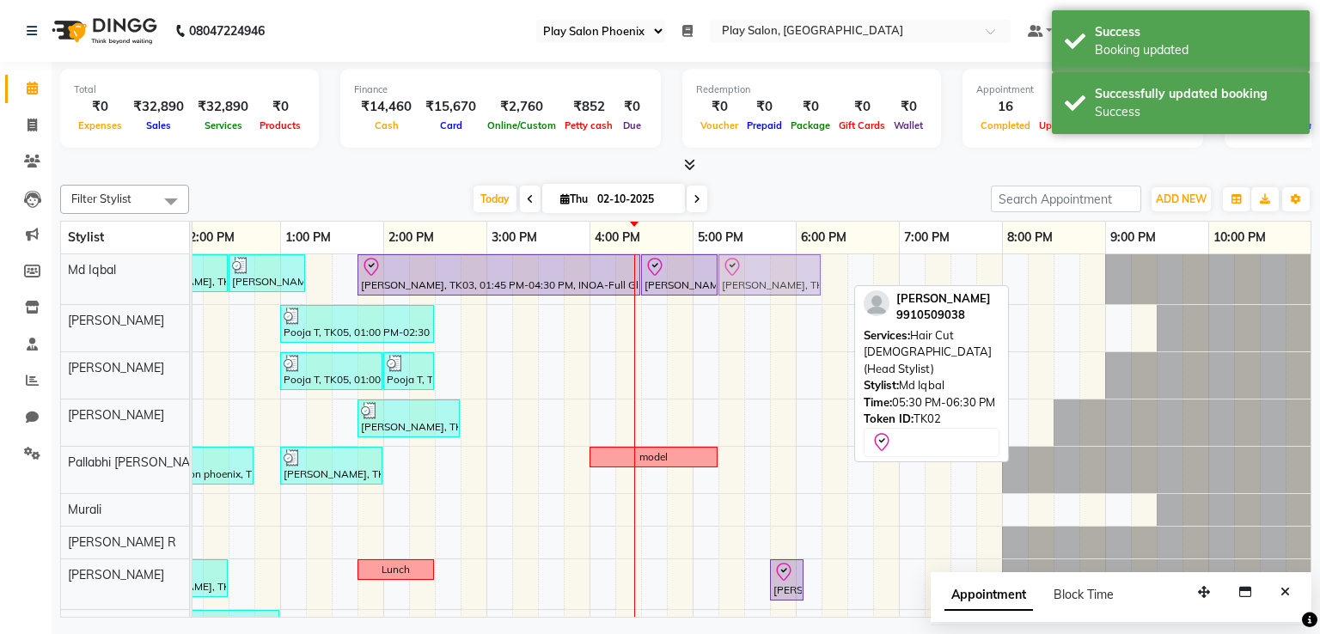
drag, startPoint x: 768, startPoint y: 284, endPoint x: 748, endPoint y: 294, distance: 22.7
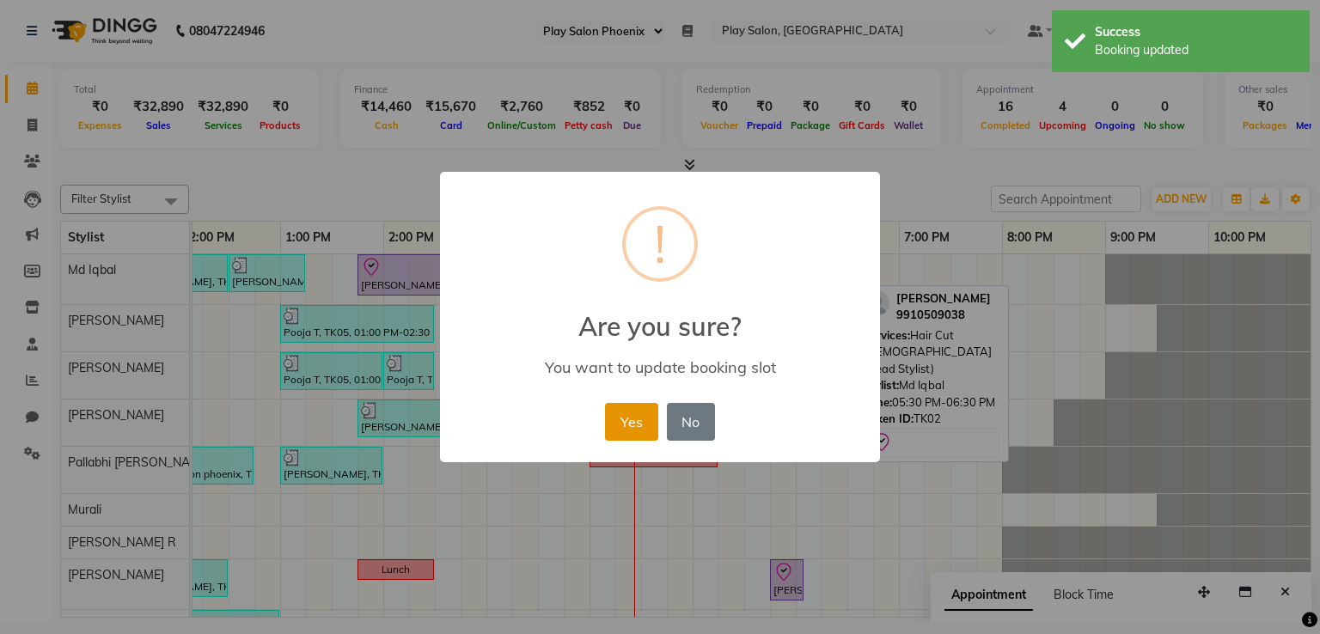
click at [635, 430] on button "Yes" at bounding box center [631, 422] width 52 height 38
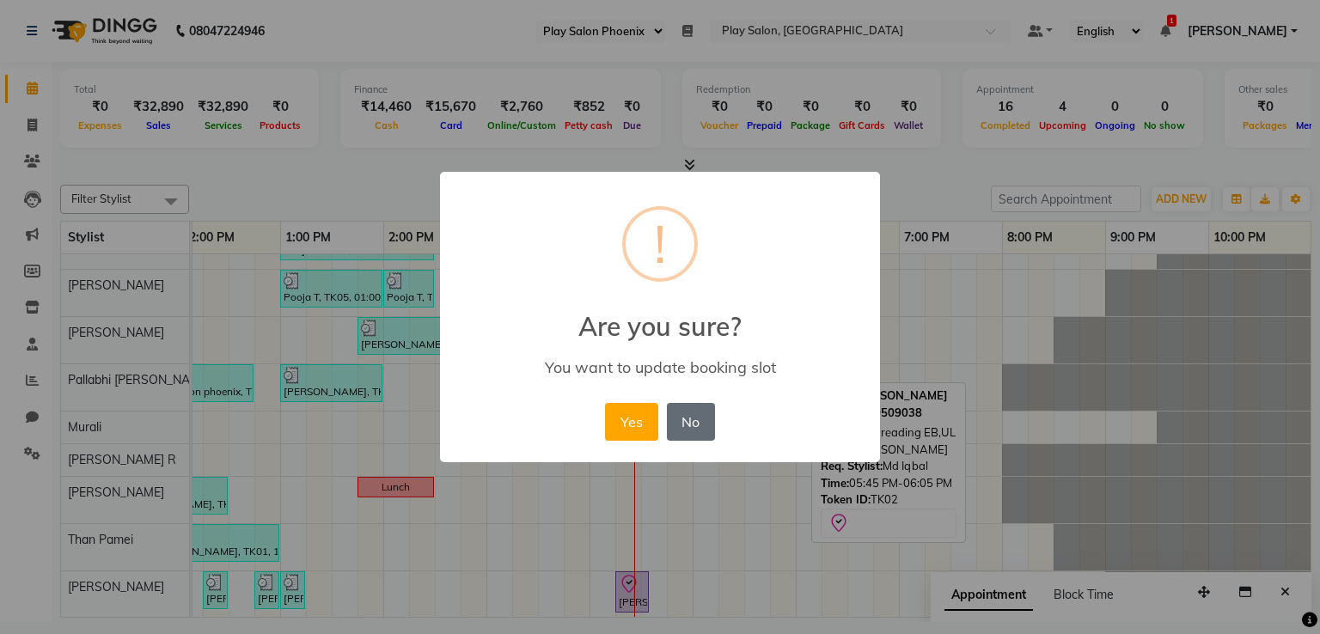
click at [684, 412] on button "No" at bounding box center [691, 422] width 48 height 38
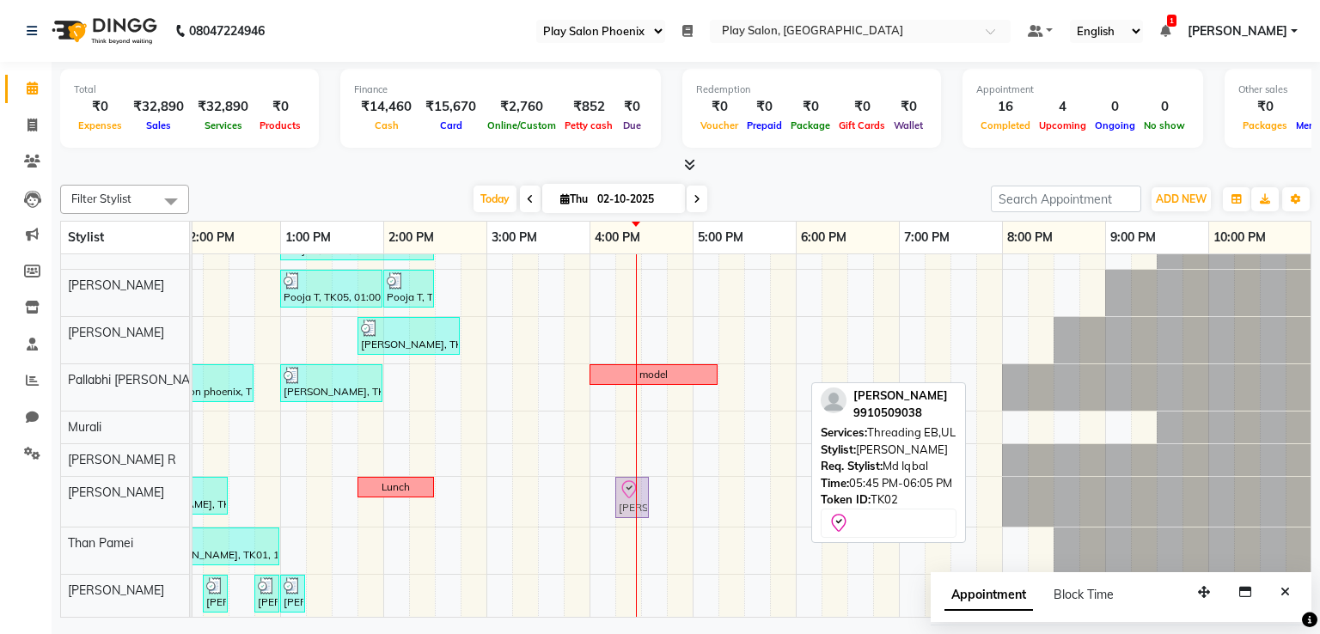
drag, startPoint x: 784, startPoint y: 499, endPoint x: 637, endPoint y: 506, distance: 147.1
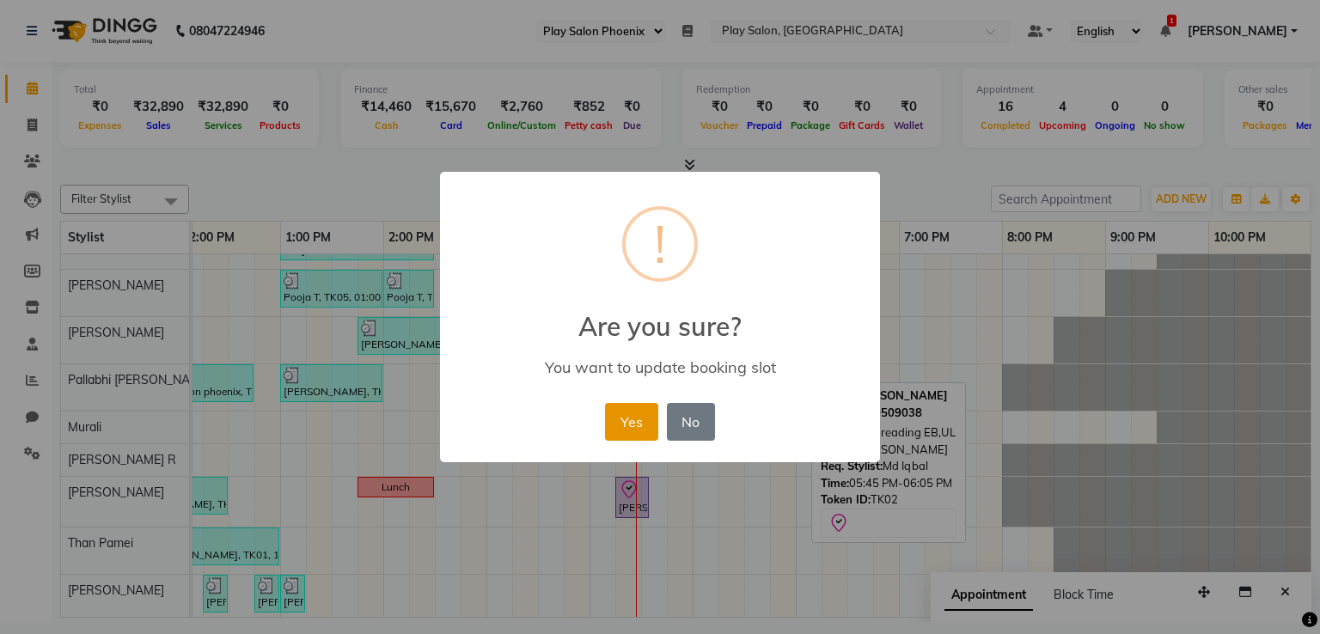
click at [626, 426] on button "Yes" at bounding box center [631, 422] width 52 height 38
